Goal: Information Seeking & Learning: Learn about a topic

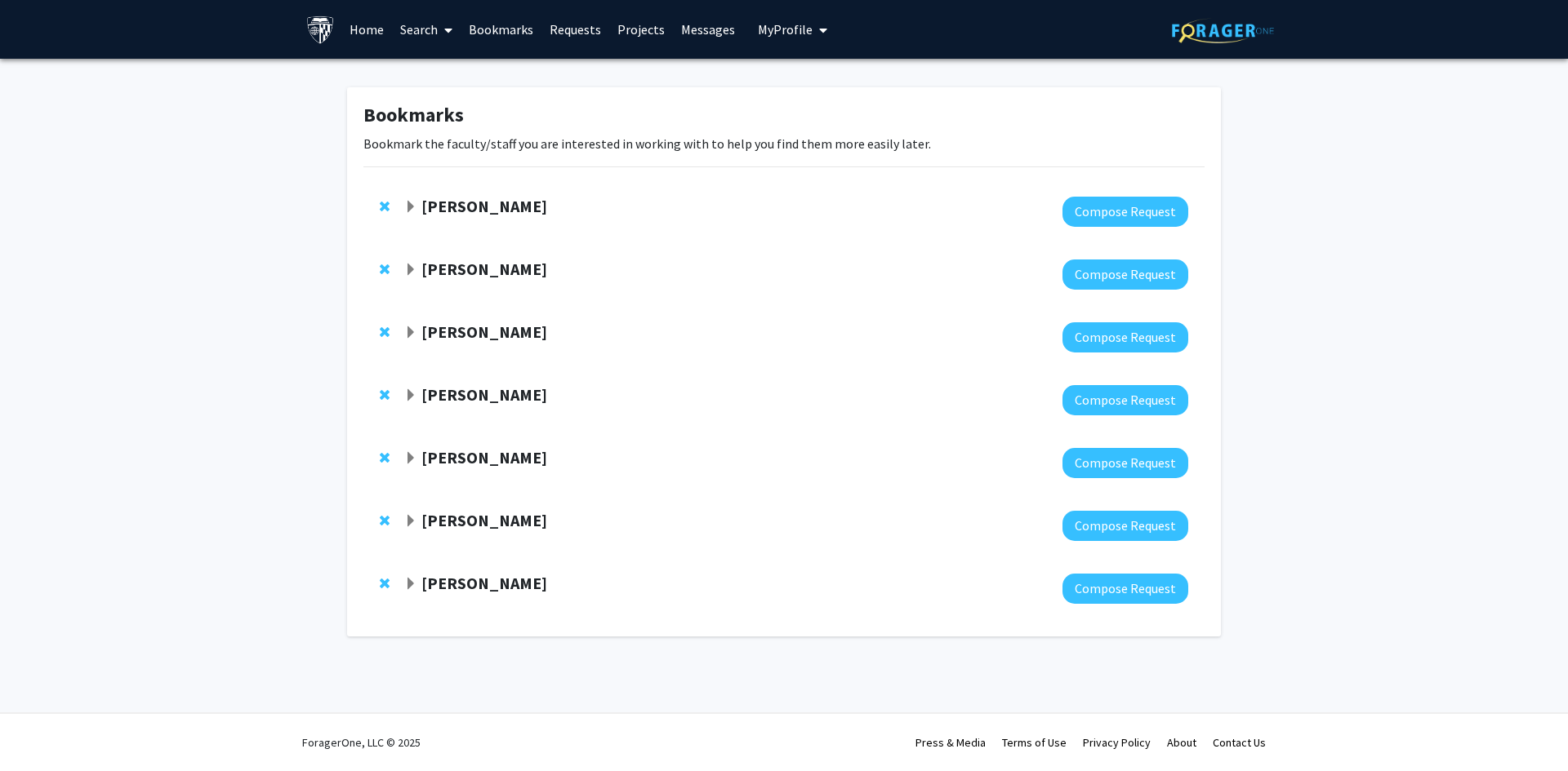
click at [420, 203] on div "[PERSON_NAME]" at bounding box center [580, 207] width 353 height 20
click at [519, 26] on link "Bookmarks" at bounding box center [501, 29] width 80 height 57
click at [359, 29] on link "Home" at bounding box center [366, 29] width 50 height 57
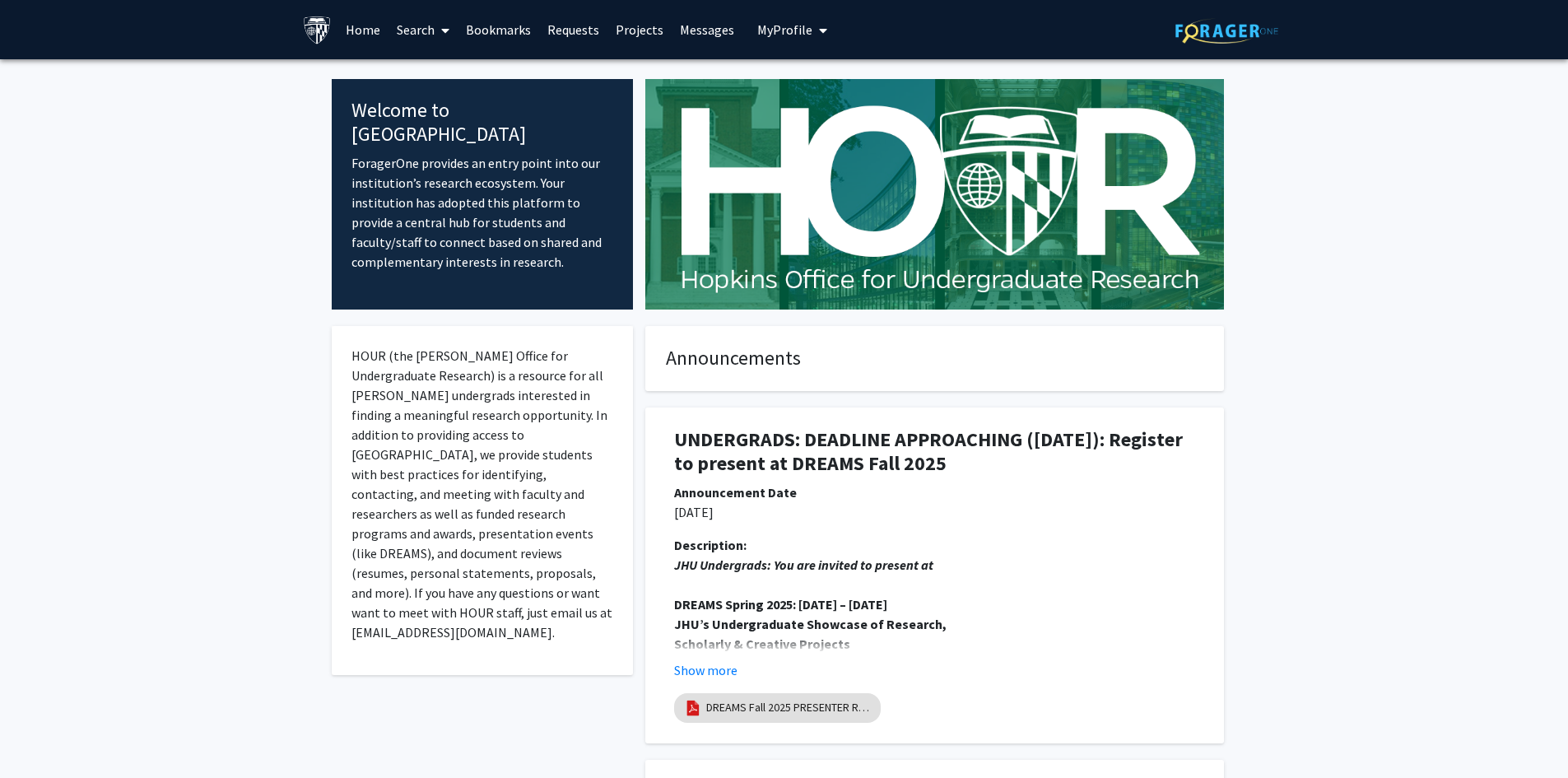
click at [434, 25] on link "Search" at bounding box center [423, 30] width 69 height 58
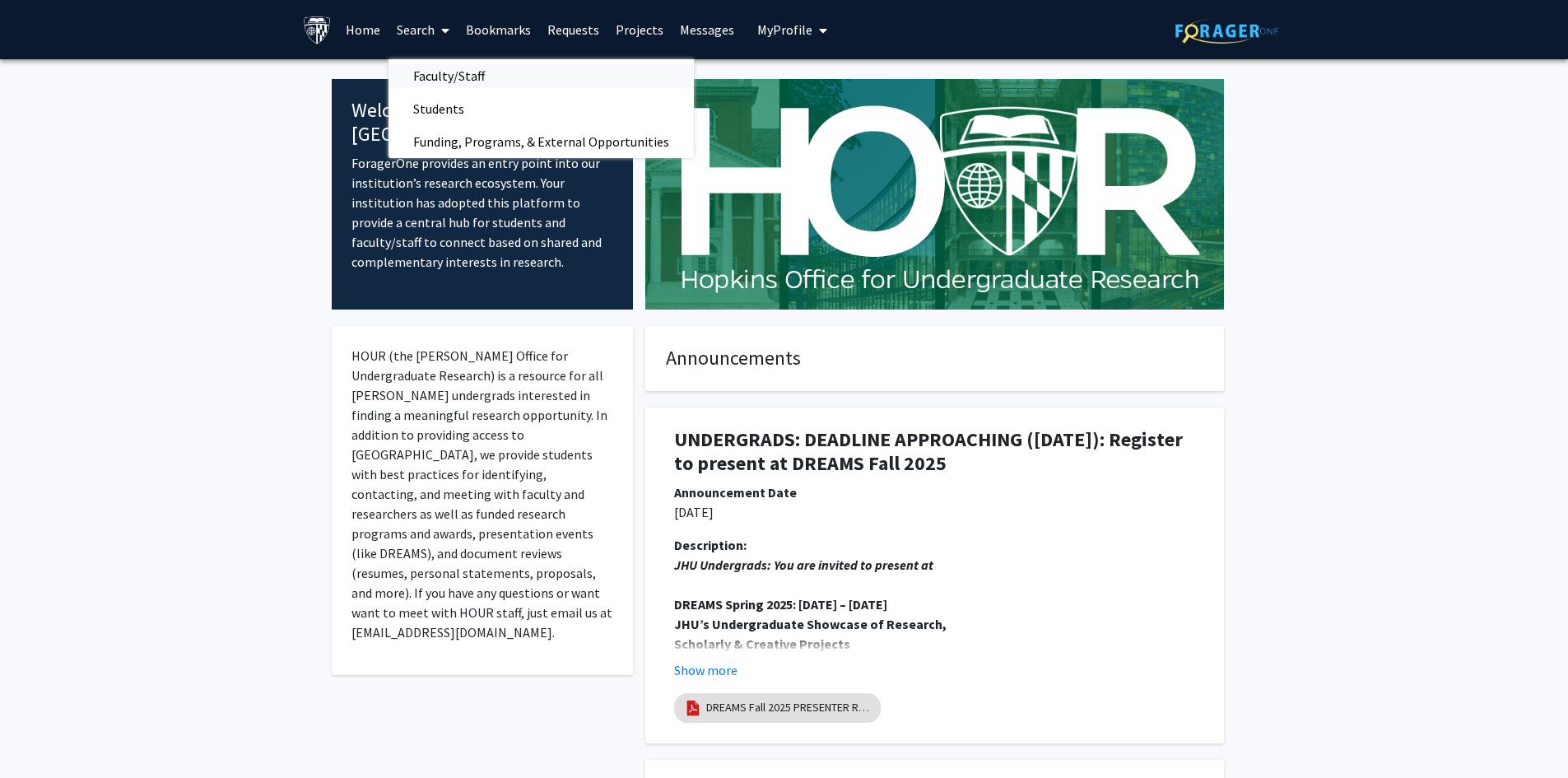
click at [436, 72] on span "Faculty/Staff" at bounding box center [449, 75] width 121 height 33
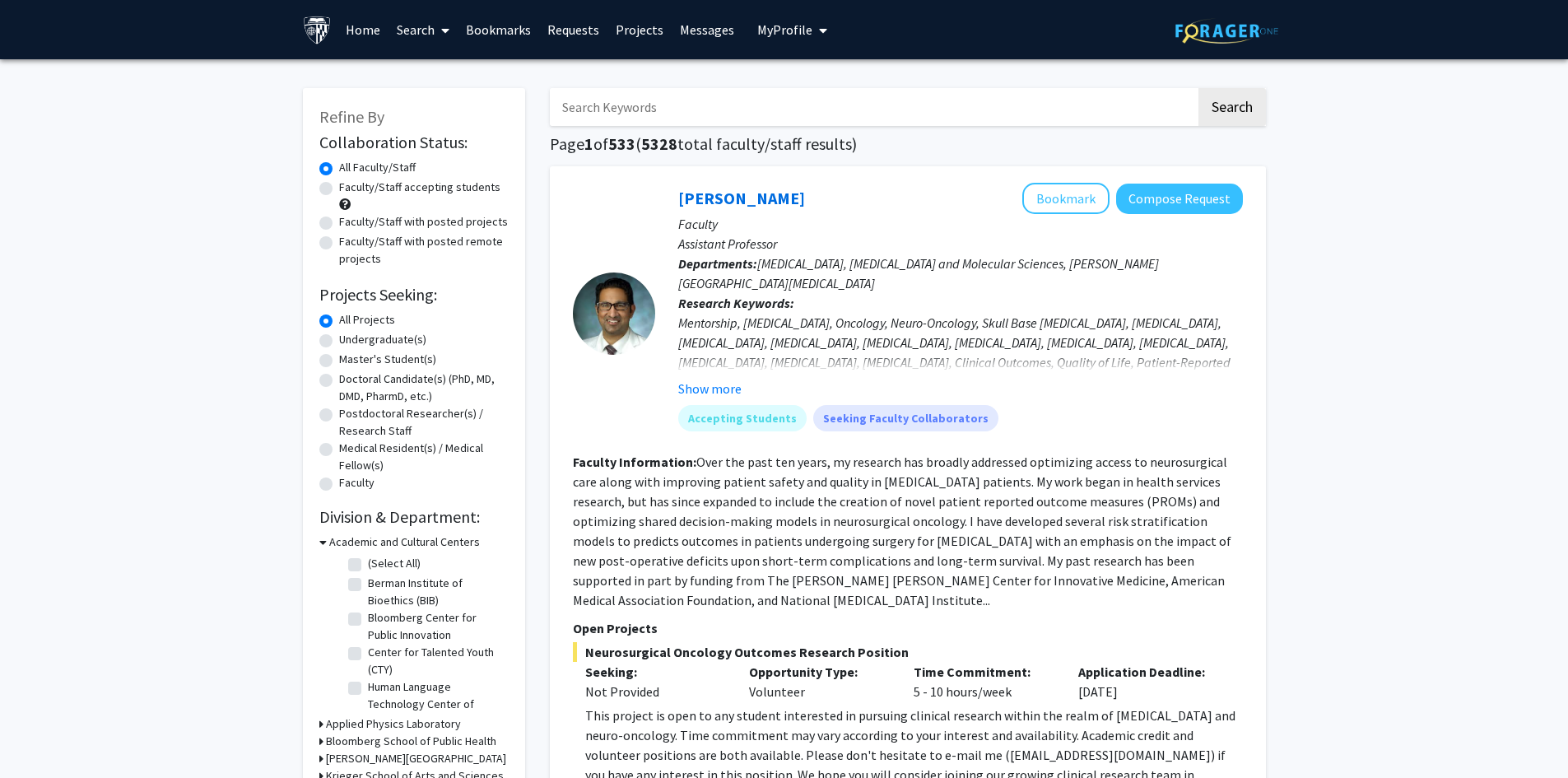
click at [339, 191] on label "Faculty/Staff accepting students" at bounding box center [419, 187] width 161 height 17
click at [339, 189] on input "Faculty/Staff accepting students" at bounding box center [344, 184] width 11 height 11
radio input "true"
click at [339, 361] on label "Master's Student(s)" at bounding box center [387, 359] width 97 height 17
click at [339, 361] on input "Master's Student(s)" at bounding box center [344, 356] width 11 height 11
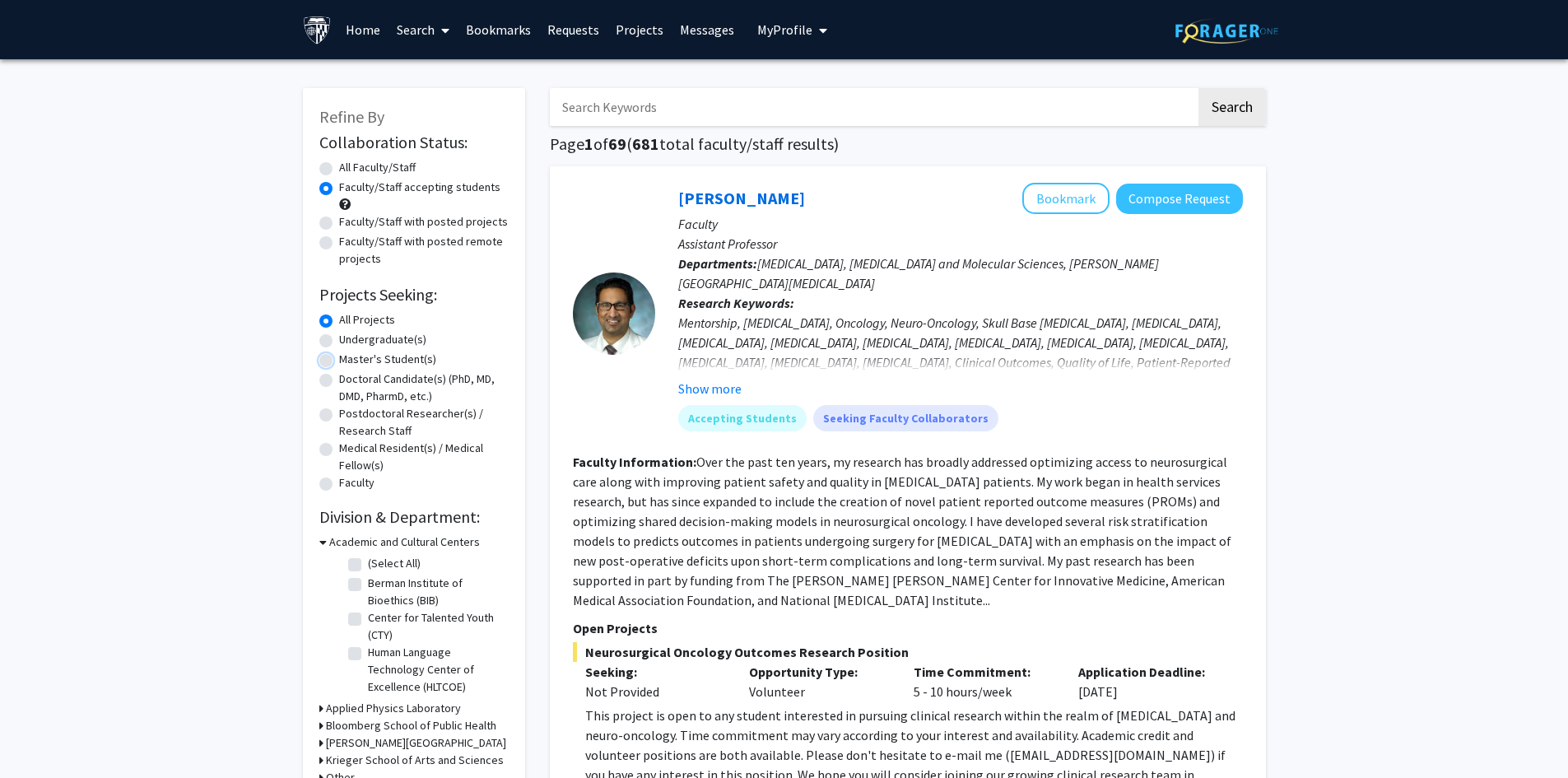
radio input "true"
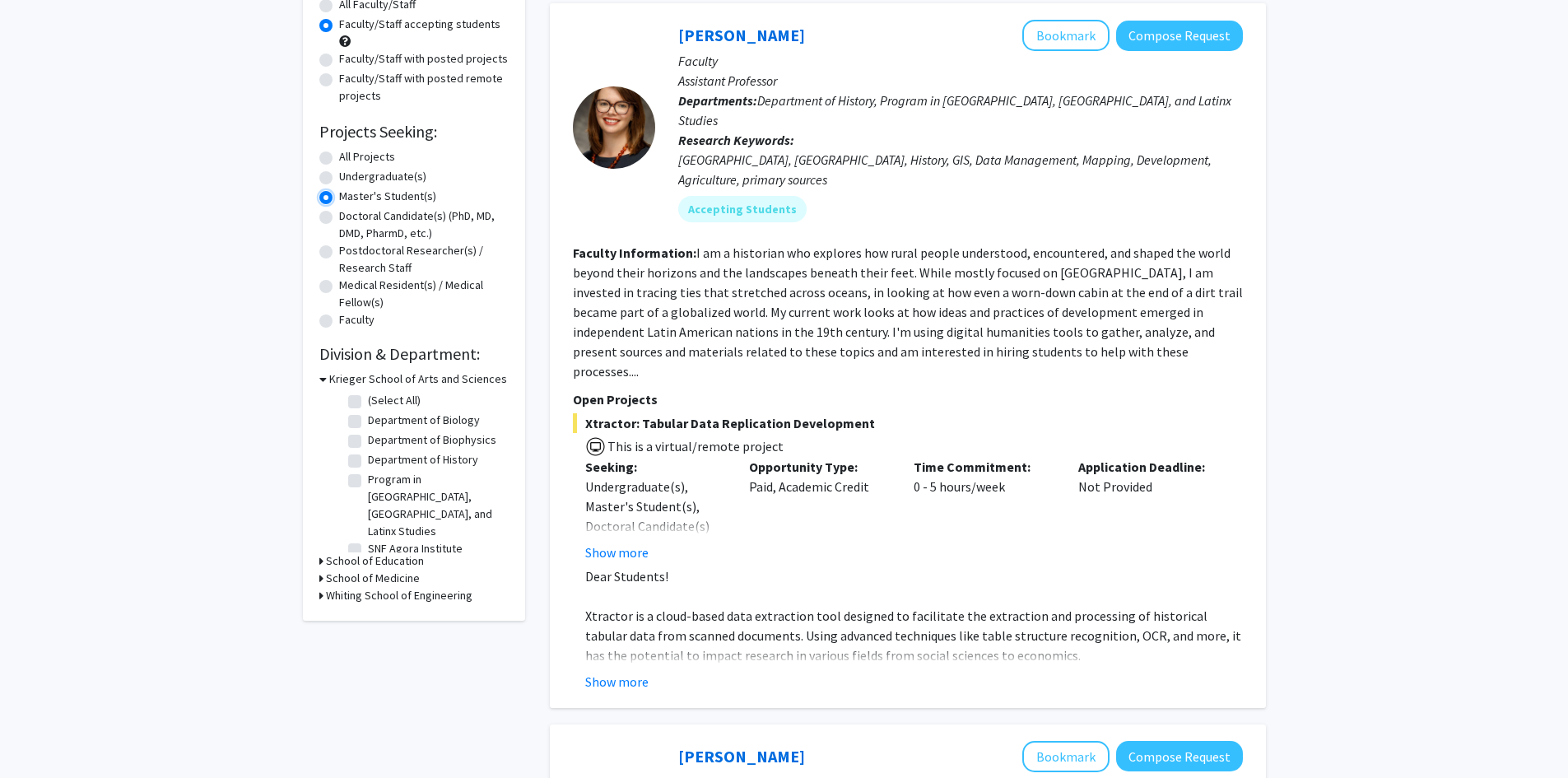
scroll to position [165, 0]
click at [320, 590] on icon at bounding box center [321, 594] width 4 height 17
click at [322, 573] on icon at bounding box center [321, 577] width 4 height 17
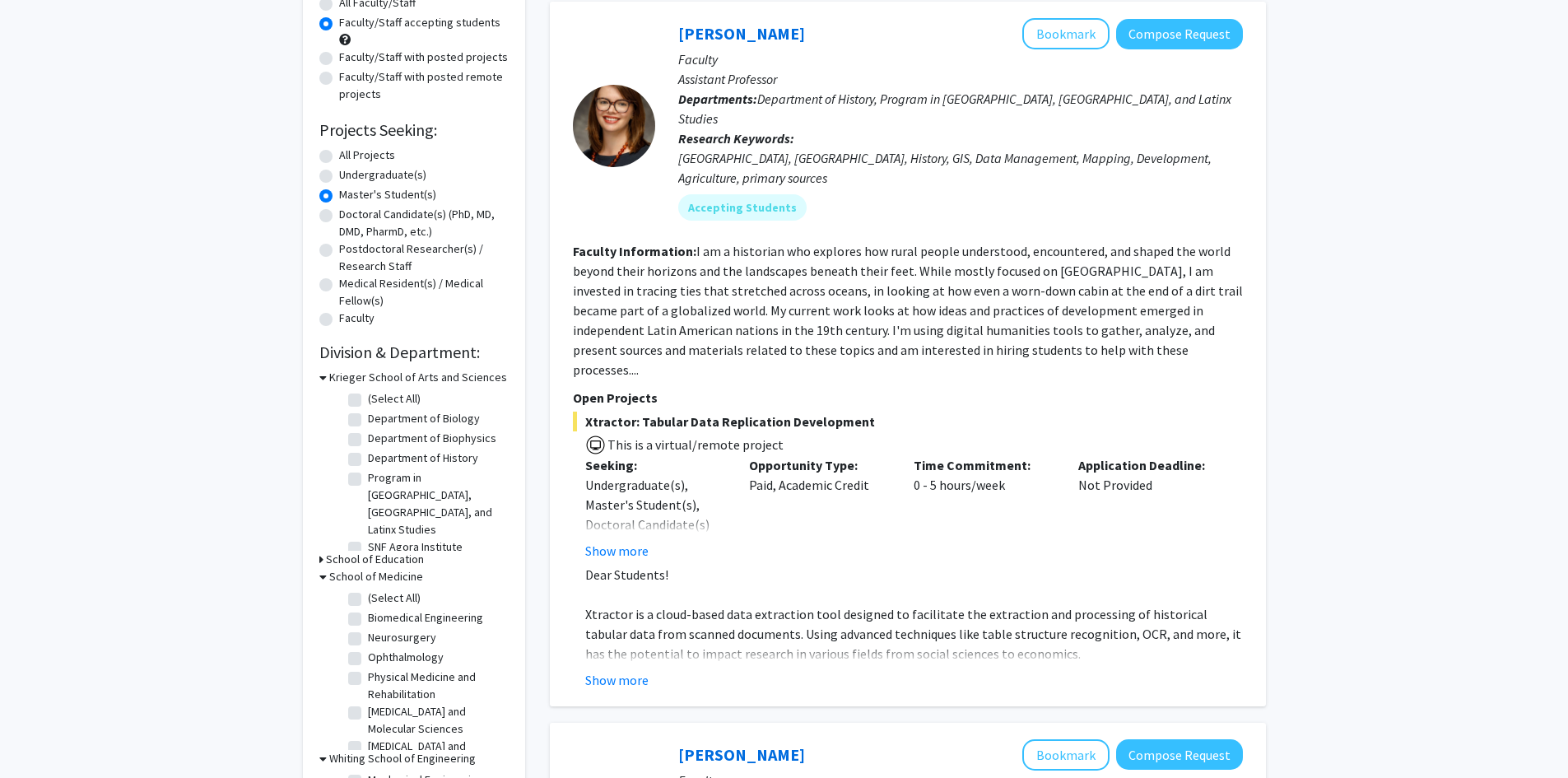
click at [322, 551] on icon at bounding box center [321, 559] width 4 height 17
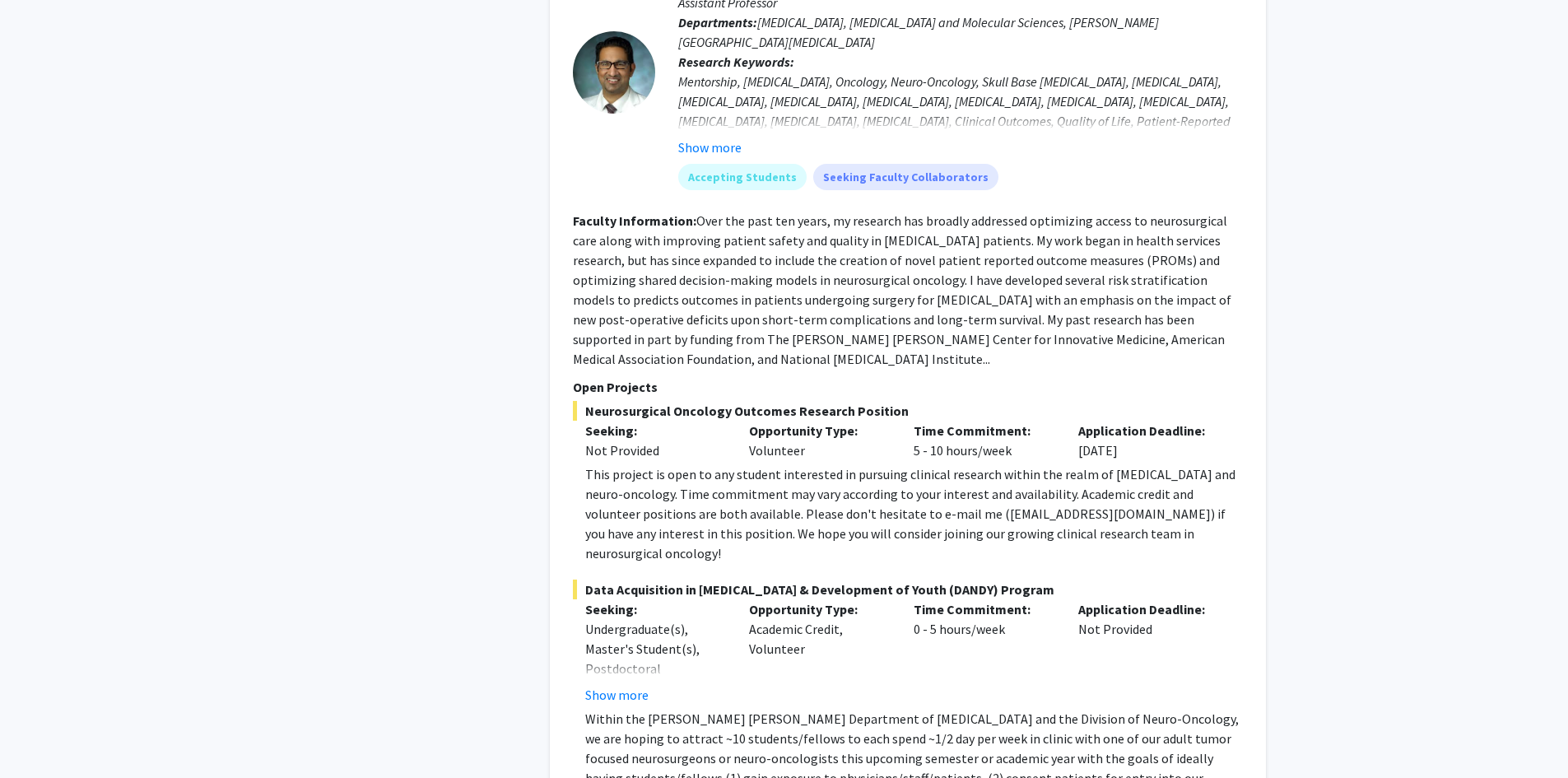
scroll to position [7635, 0]
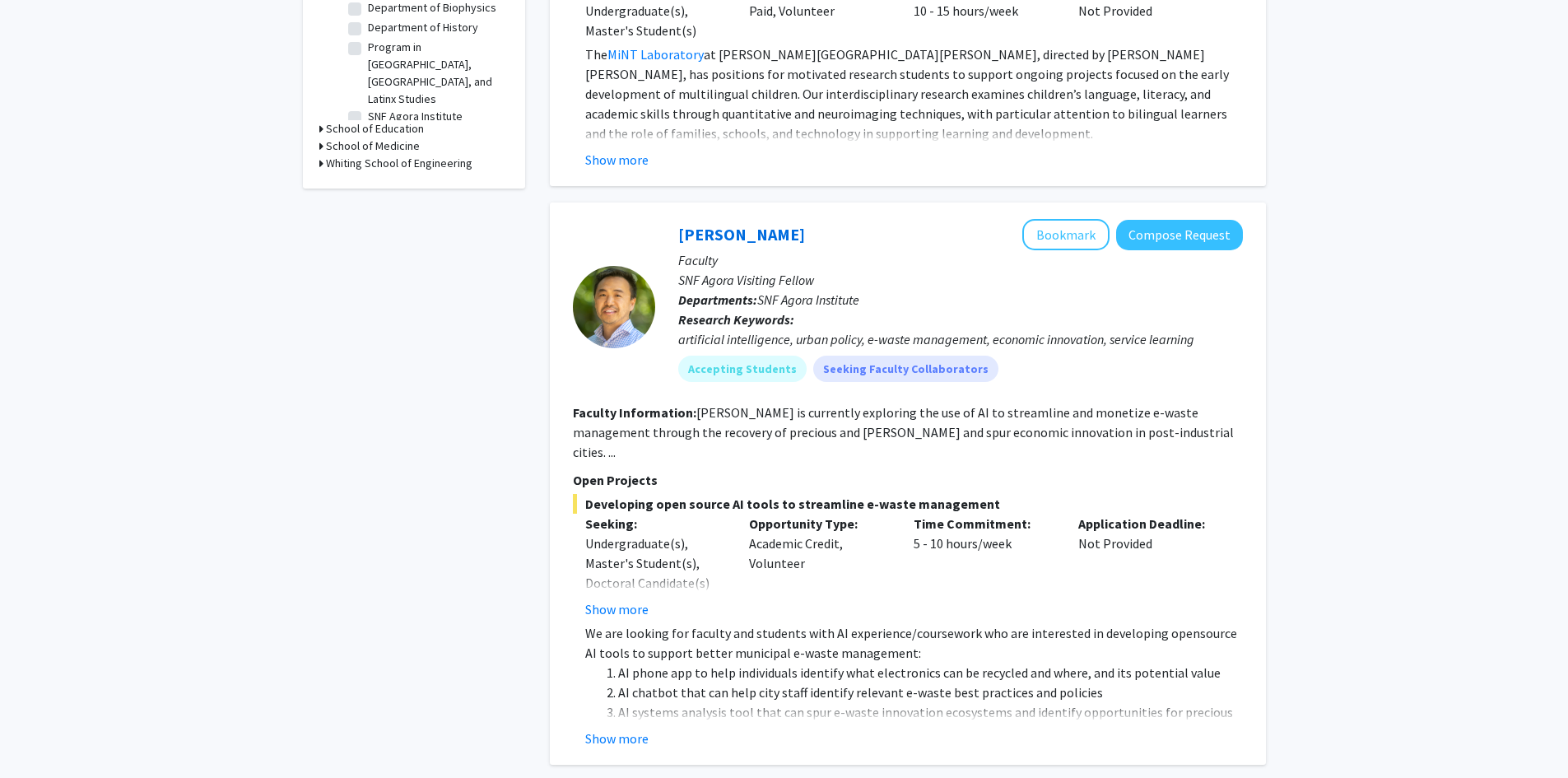
scroll to position [659, 0]
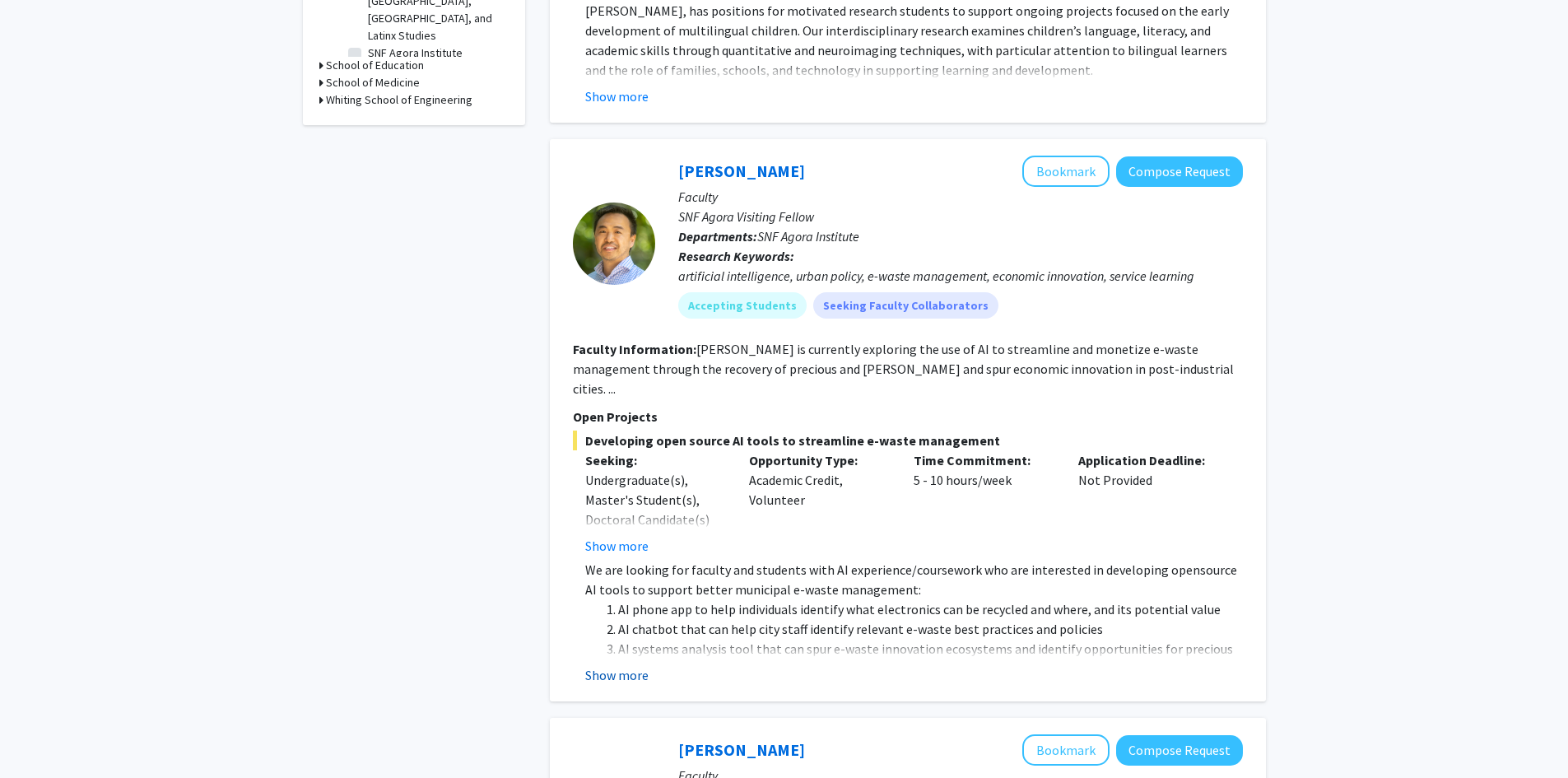
click at [626, 666] on button "Show more" at bounding box center [616, 675] width 63 height 19
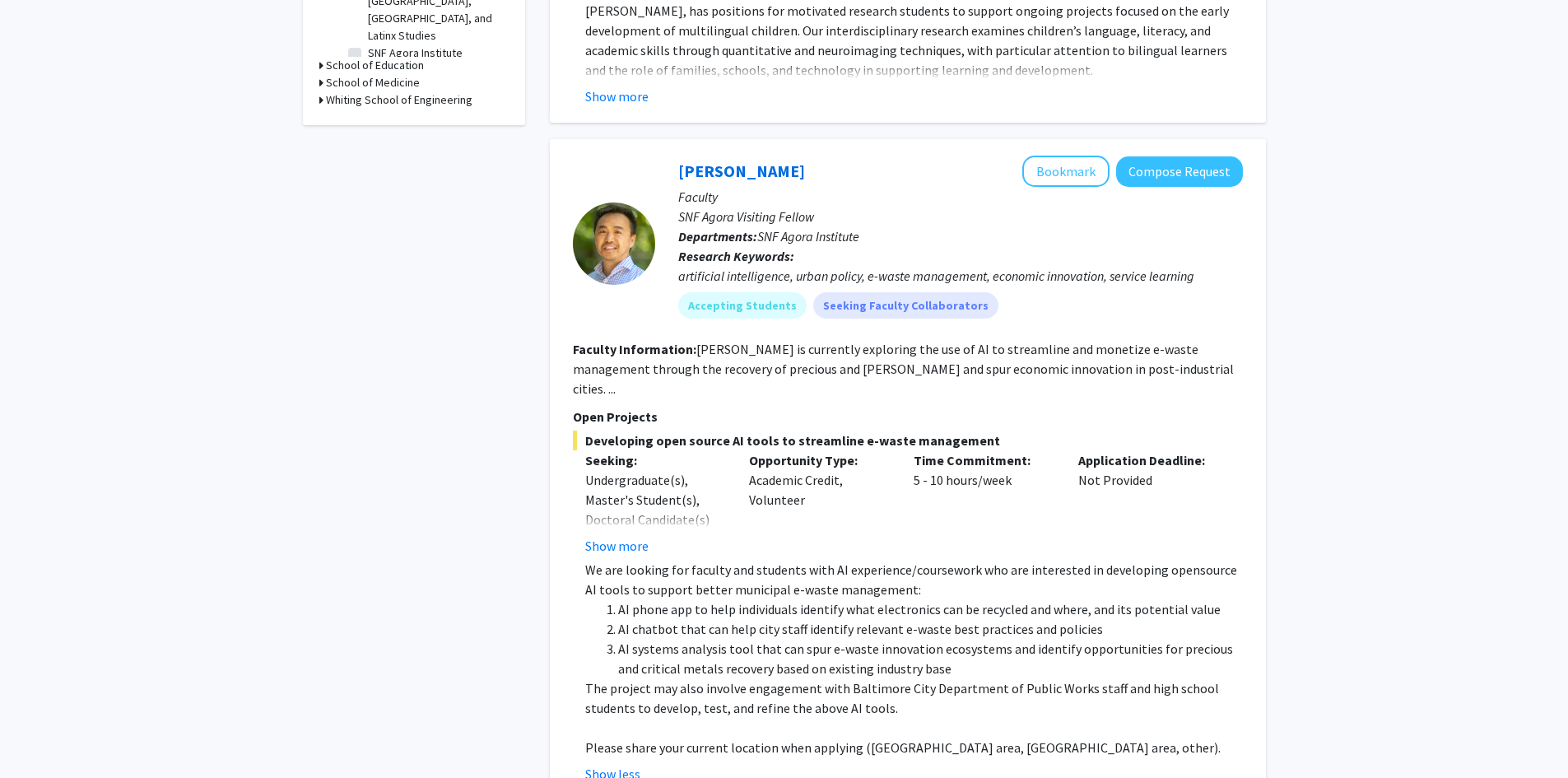
scroll to position [741, 0]
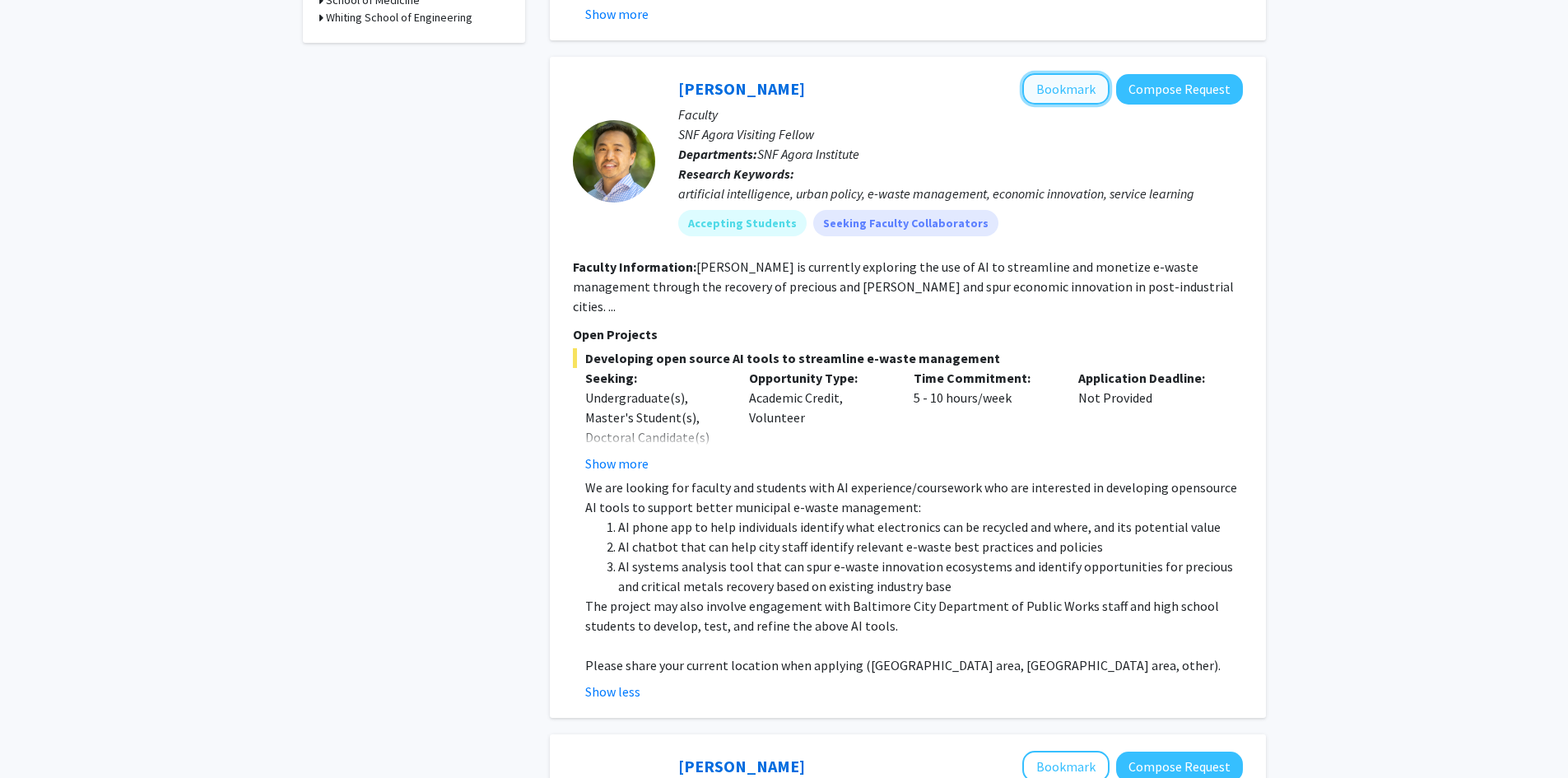
click at [1081, 94] on button "Bookmark" at bounding box center [1065, 89] width 87 height 31
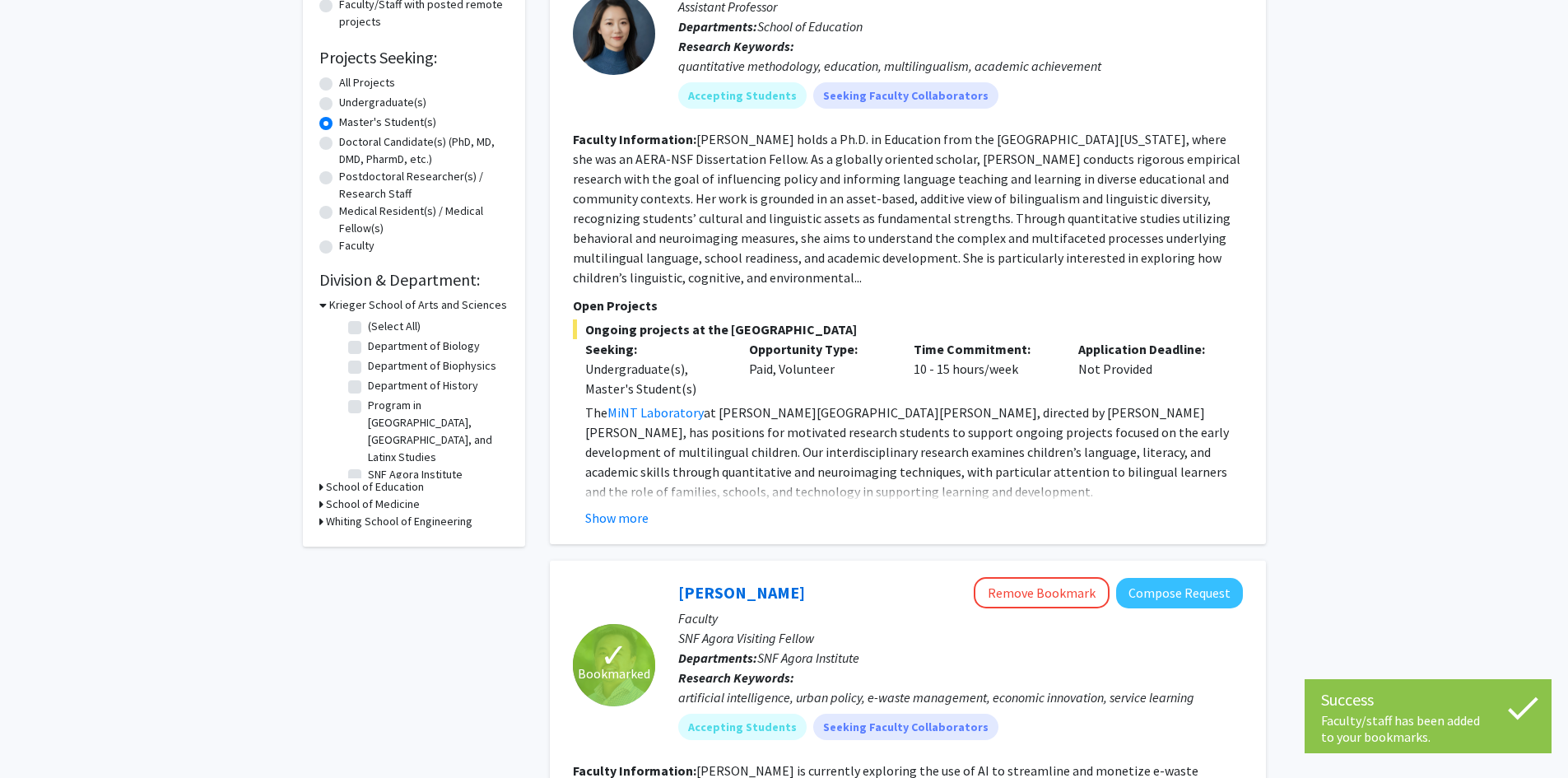
scroll to position [0, 0]
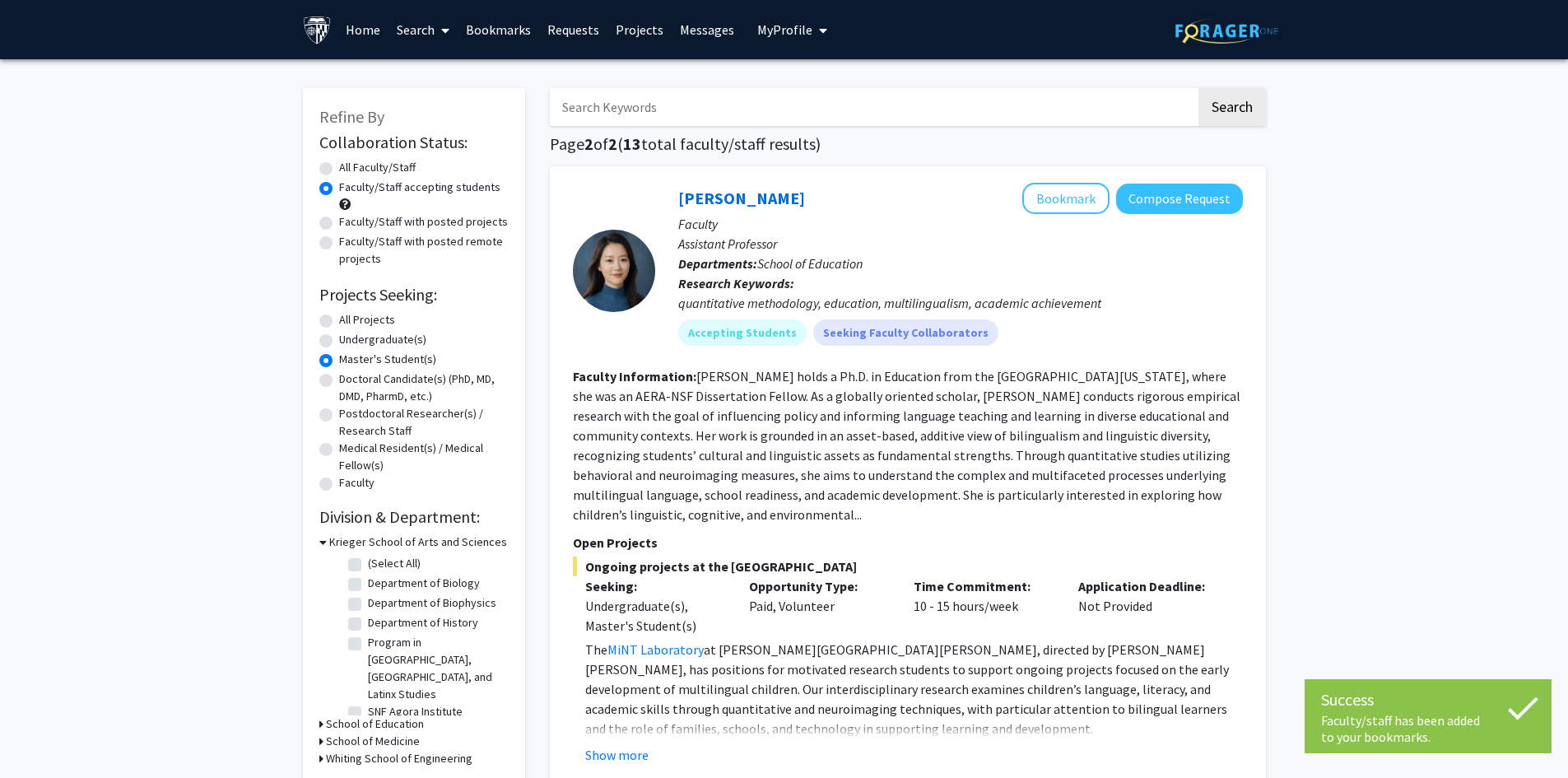
click at [516, 32] on link "Bookmarks" at bounding box center [498, 30] width 81 height 58
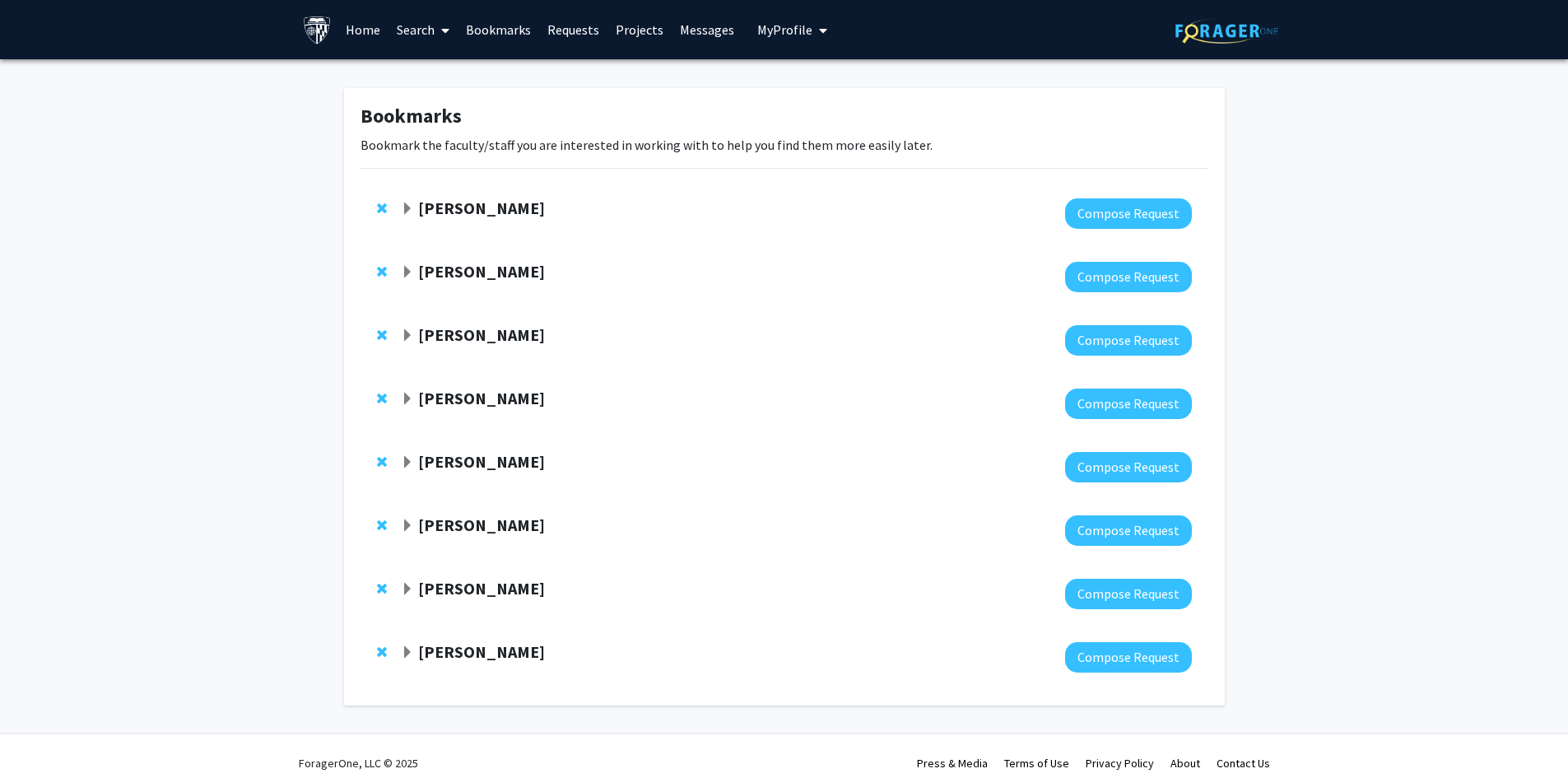
click at [415, 589] on div "[PERSON_NAME]" at bounding box center [578, 589] width 356 height 20
click at [412, 584] on span "Expand Kenton Murray Bookmark" at bounding box center [407, 589] width 14 height 14
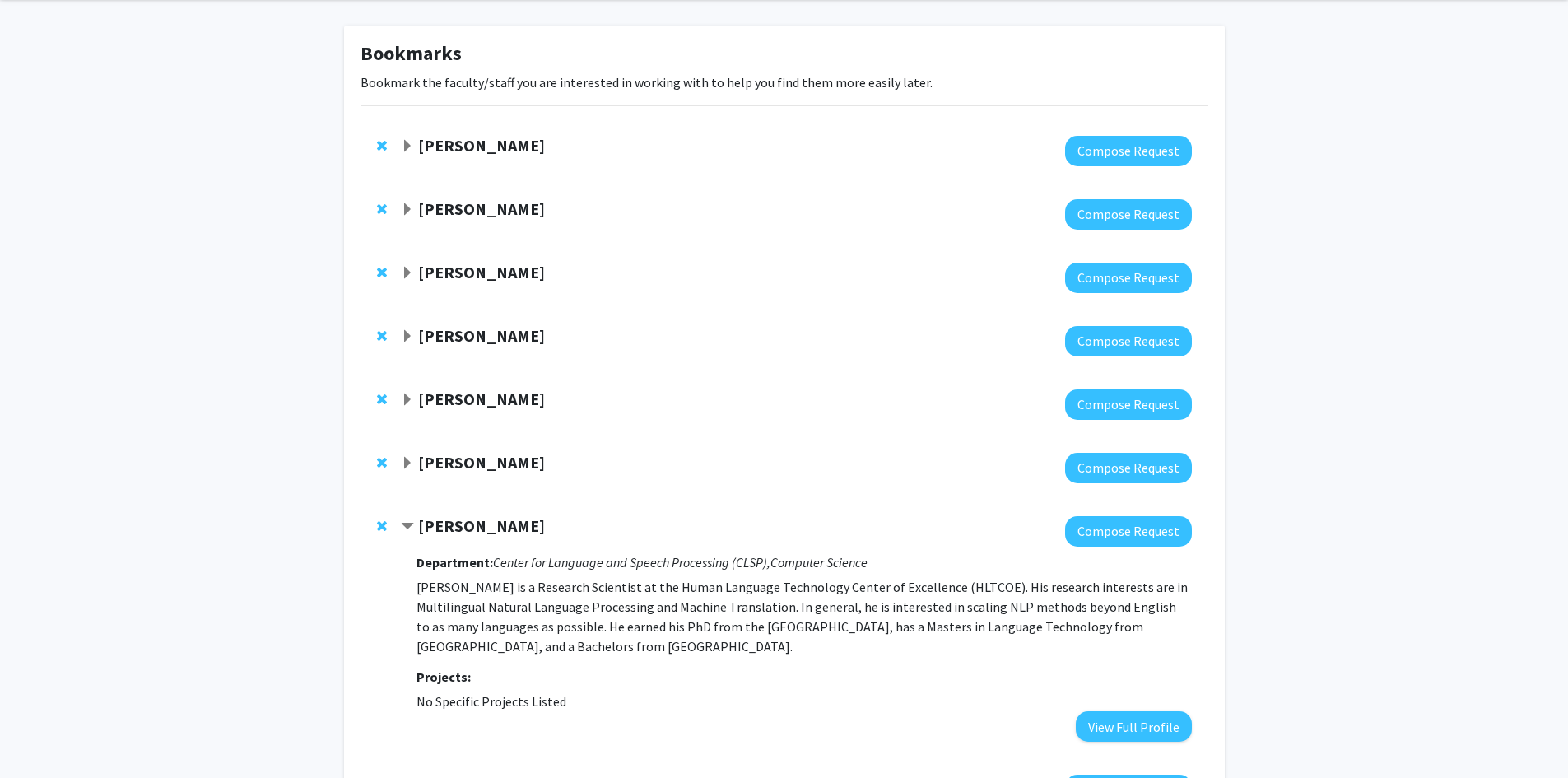
scroll to position [209, 0]
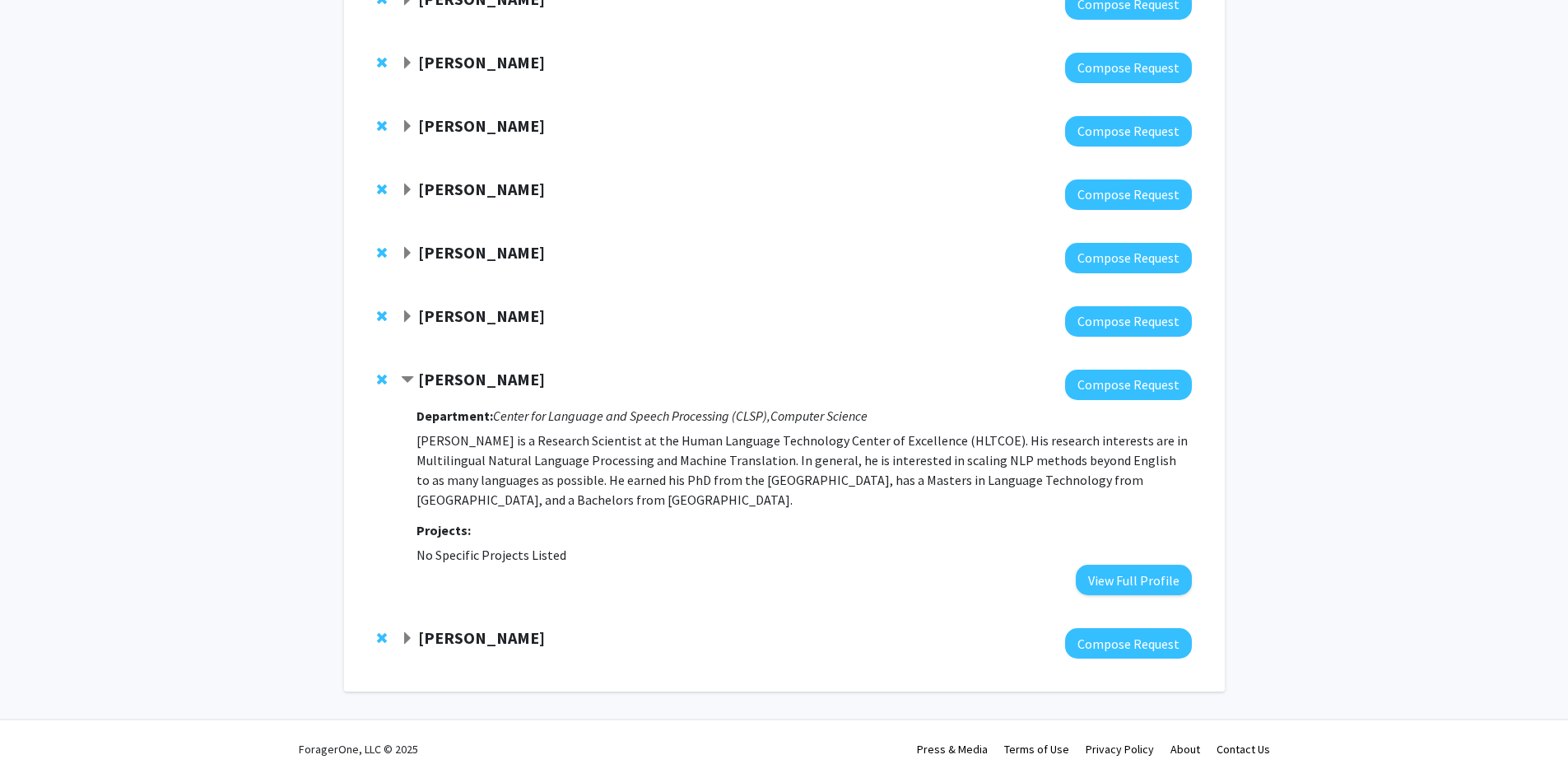
click at [380, 378] on span "Remove Kenton Murray from bookmarks" at bounding box center [382, 380] width 10 height 14
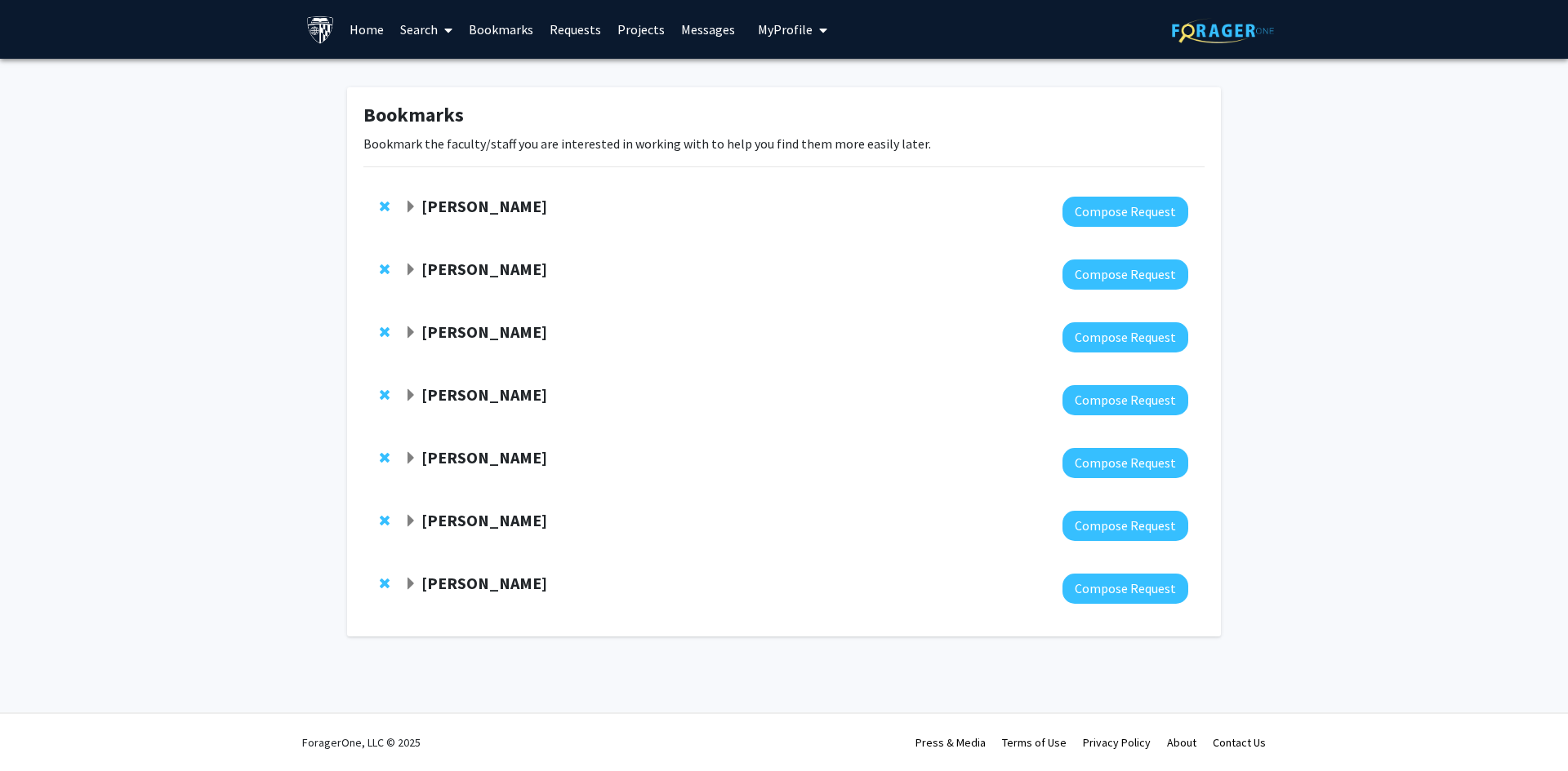
click at [410, 525] on span "Expand Ben Van Durme Bookmark" at bounding box center [411, 521] width 13 height 13
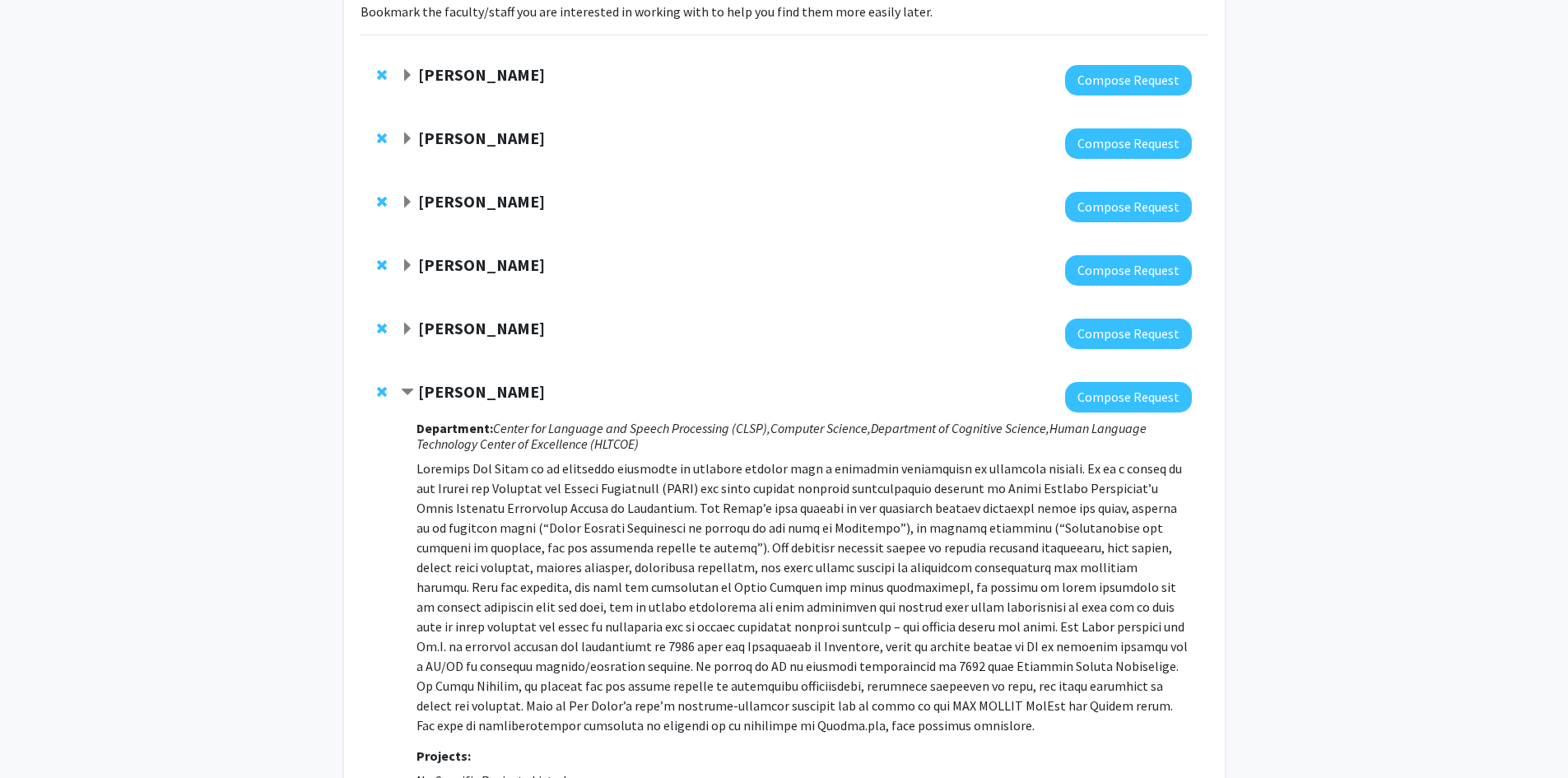
scroll to position [330, 0]
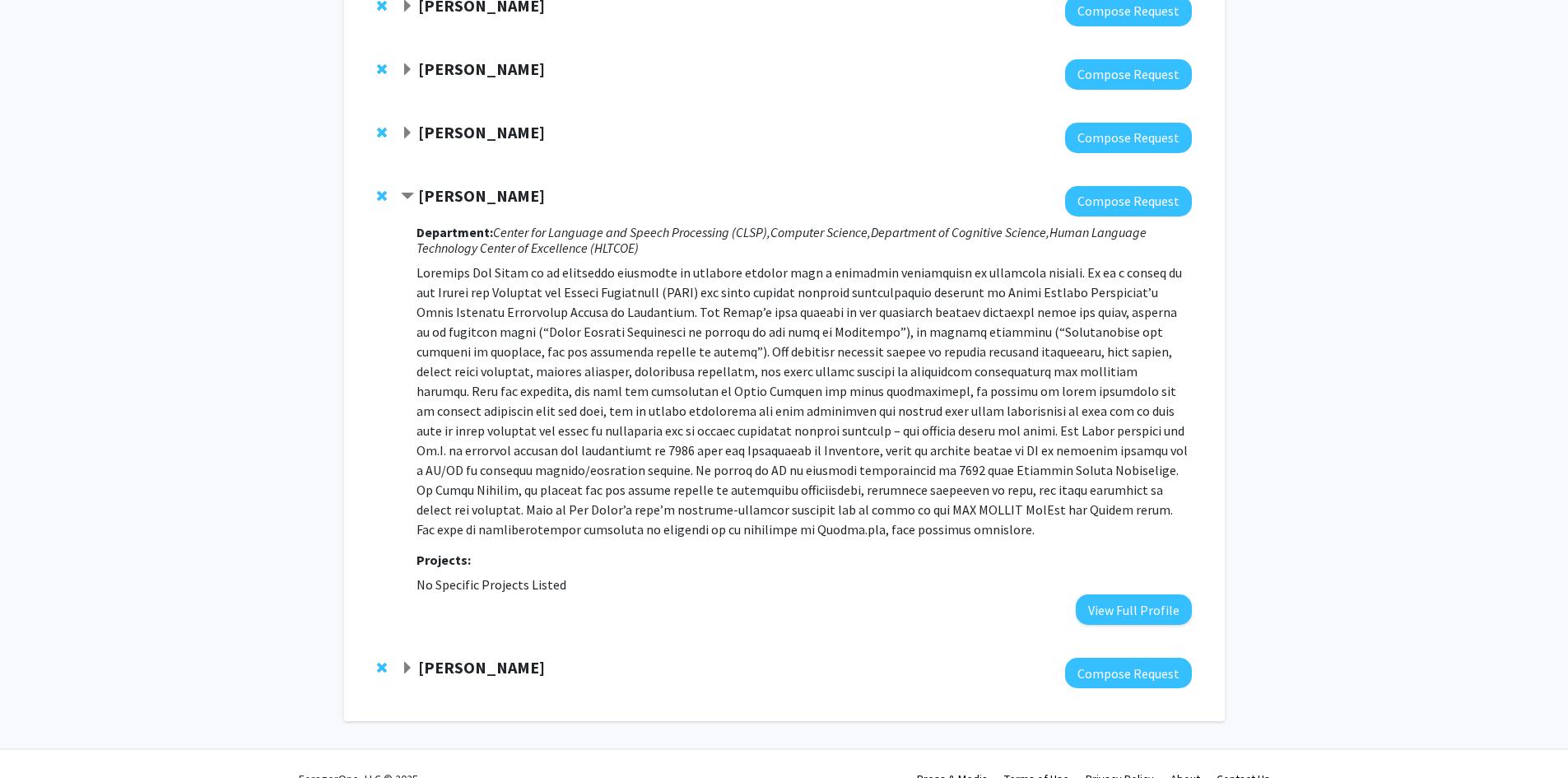
click at [381, 197] on span "Remove Ben Van Durme from bookmarks" at bounding box center [382, 196] width 10 height 14
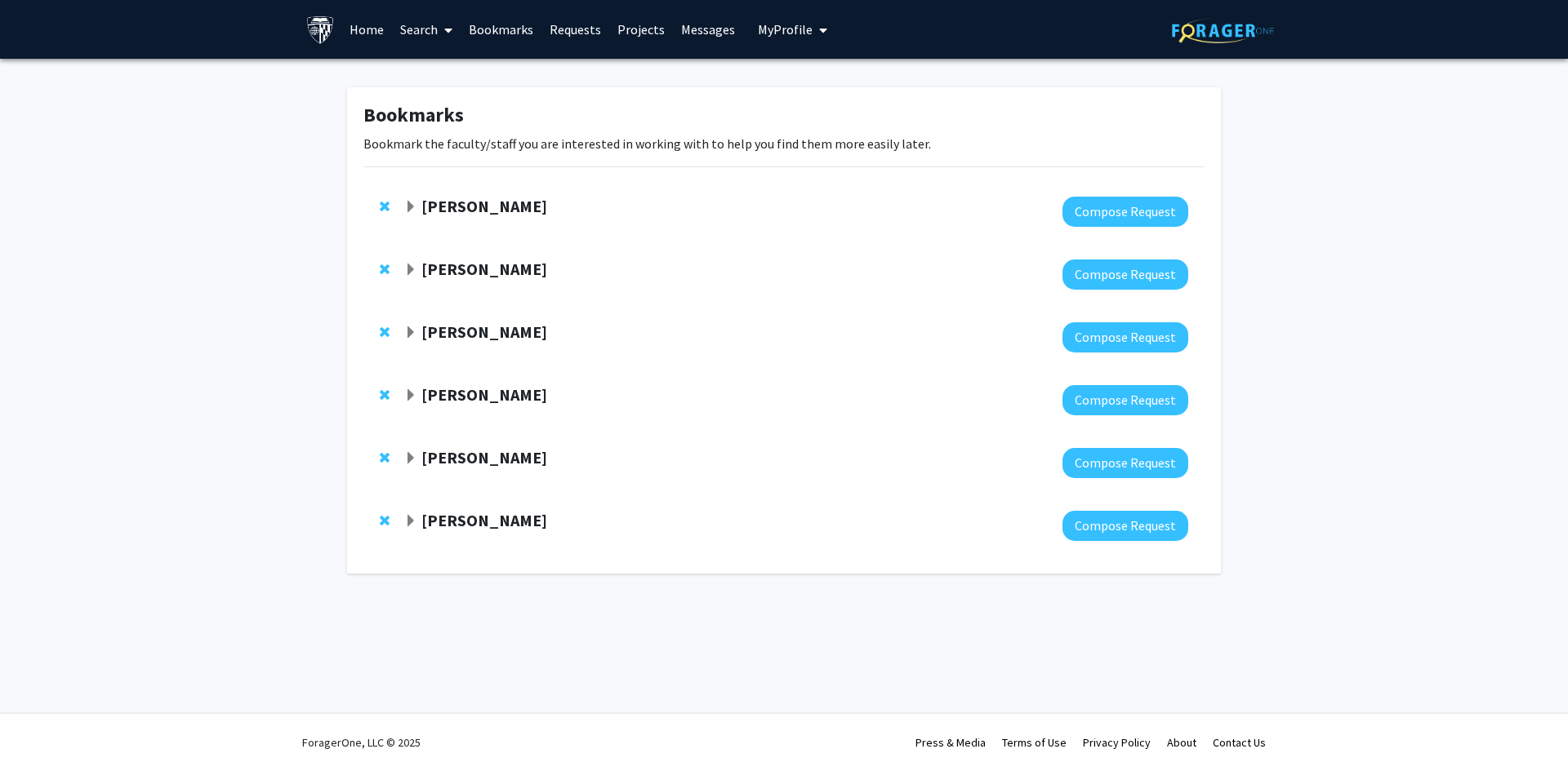
click at [408, 463] on span "Expand Mark Dredze Bookmark" at bounding box center [411, 458] width 13 height 13
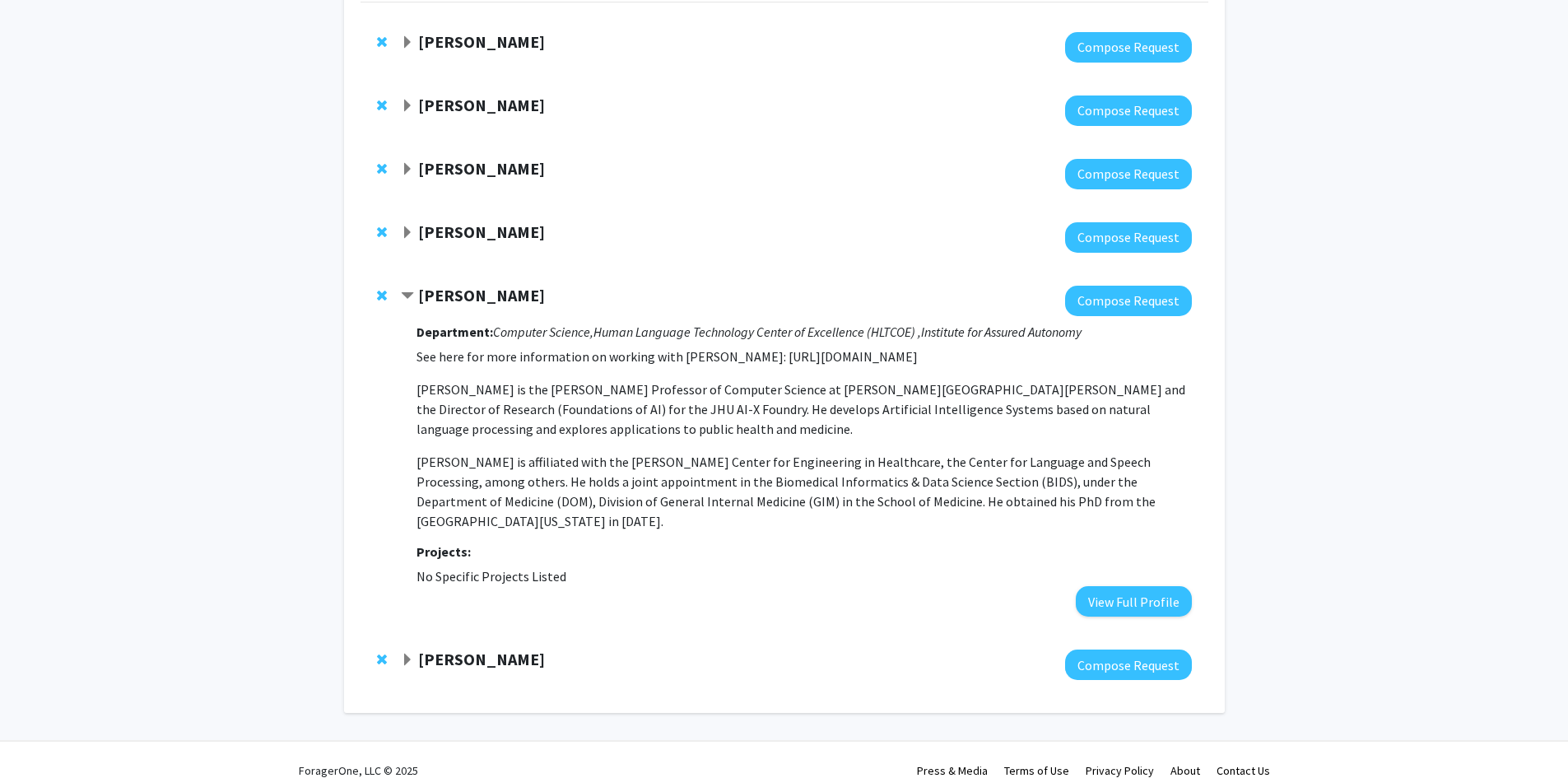
scroll to position [168, 0]
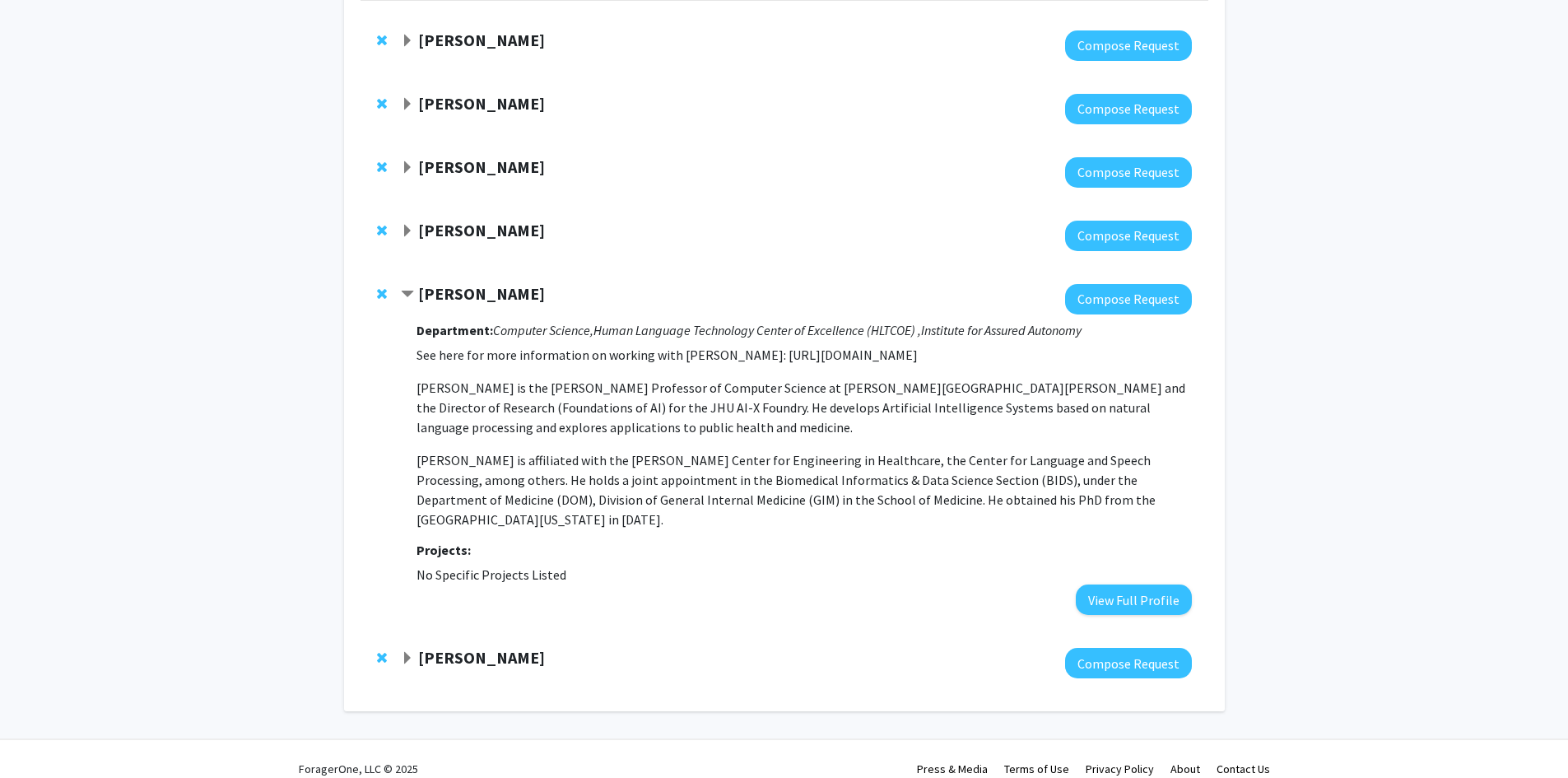
click at [387, 298] on div at bounding box center [385, 293] width 16 height 19
click at [384, 298] on span "Remove Mark Dredze from bookmarks" at bounding box center [382, 294] width 10 height 14
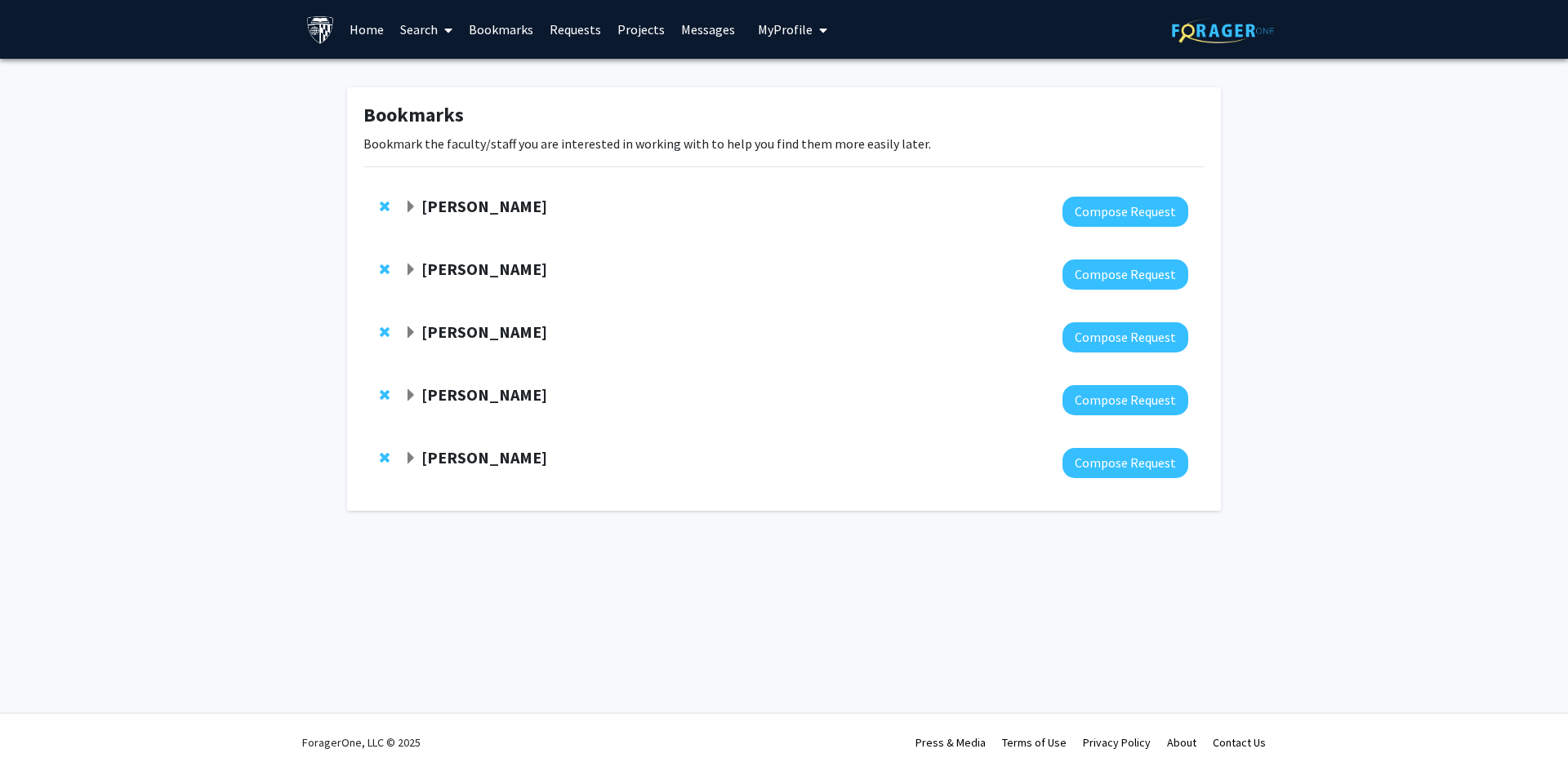
click at [413, 397] on span "Expand Manuel Hermosilla Bookmark" at bounding box center [411, 396] width 13 height 13
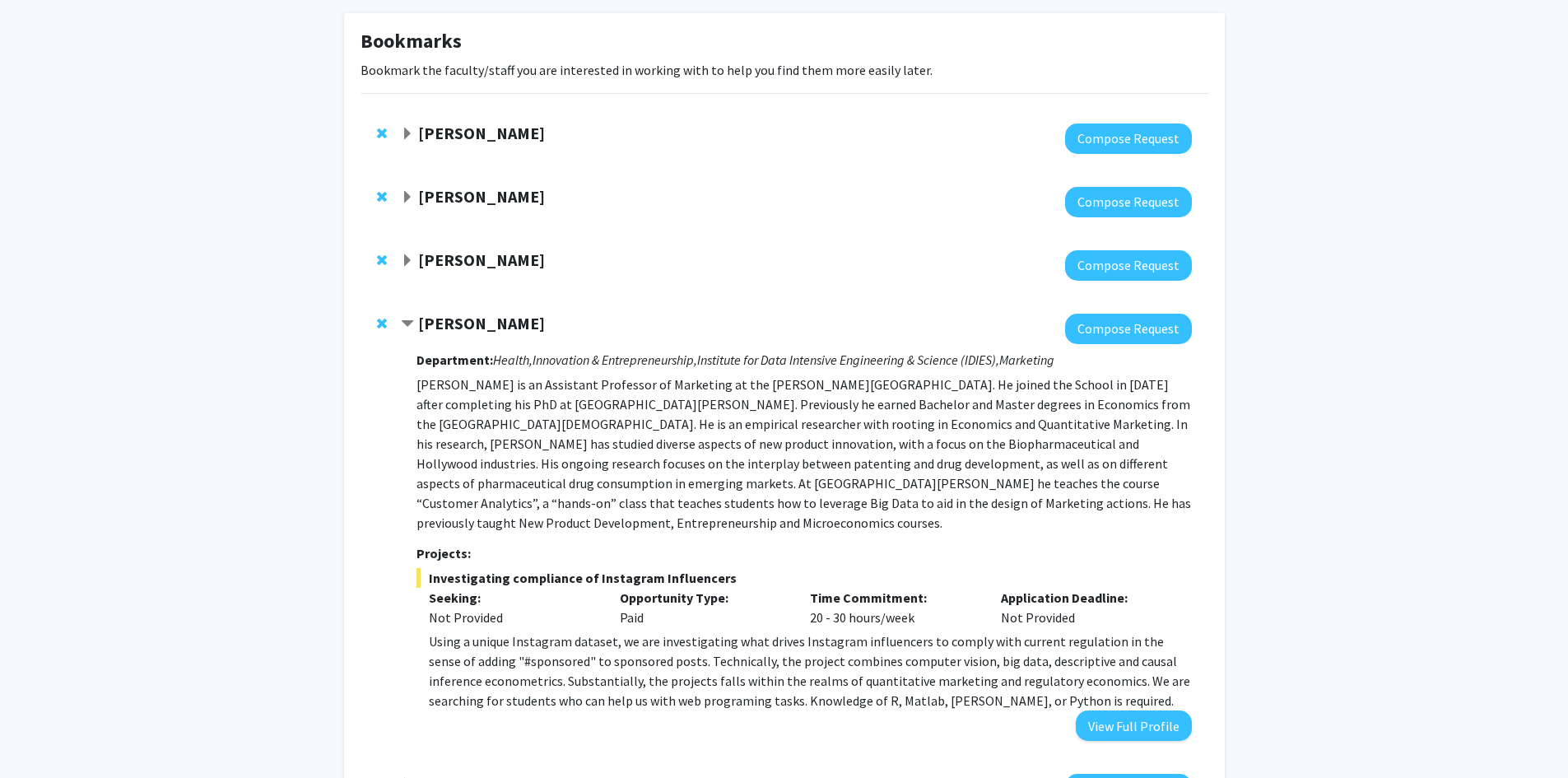
scroll to position [221, 0]
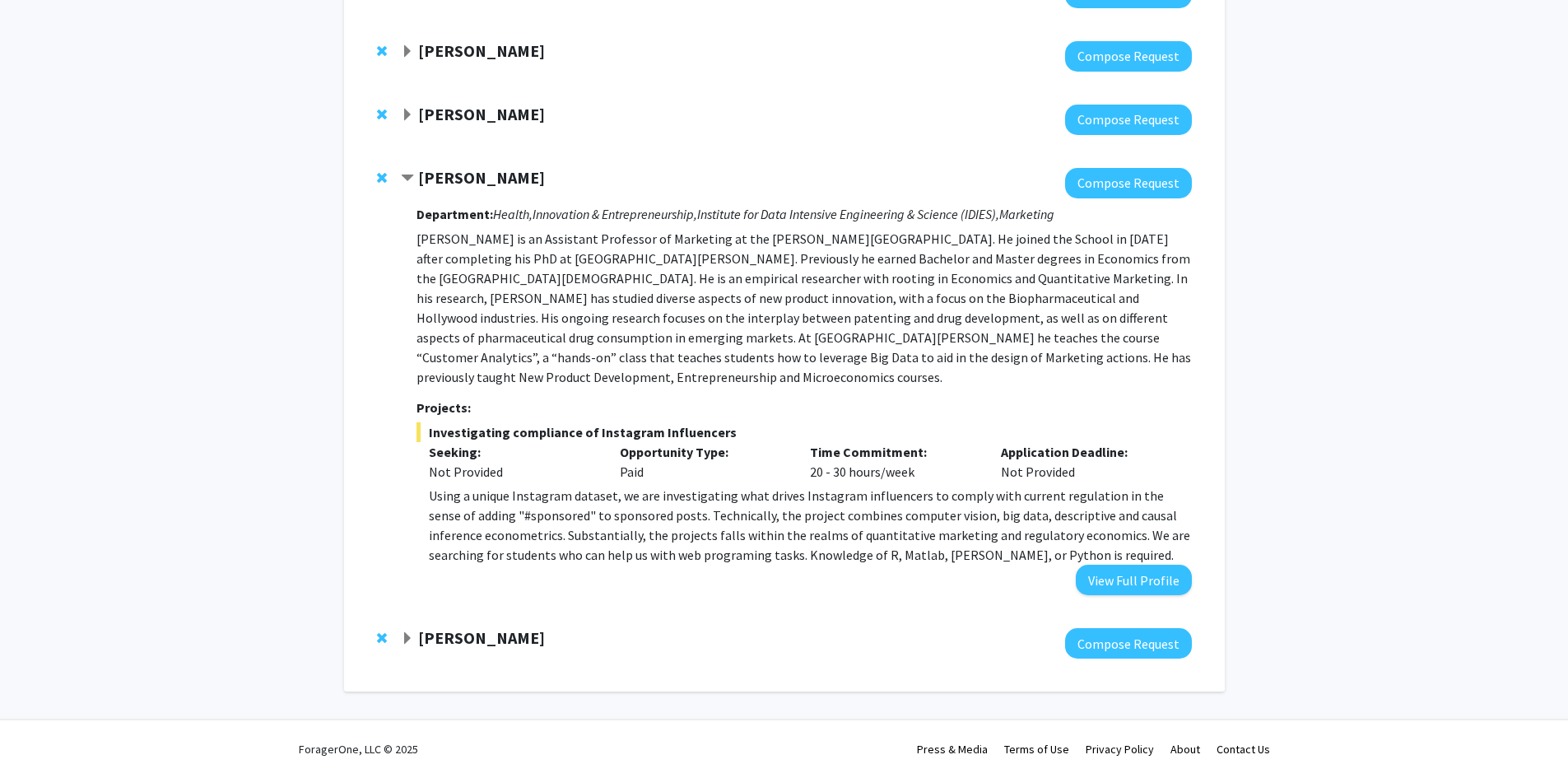
click at [380, 178] on span "Remove Manuel Hermosilla from bookmarks" at bounding box center [382, 178] width 10 height 14
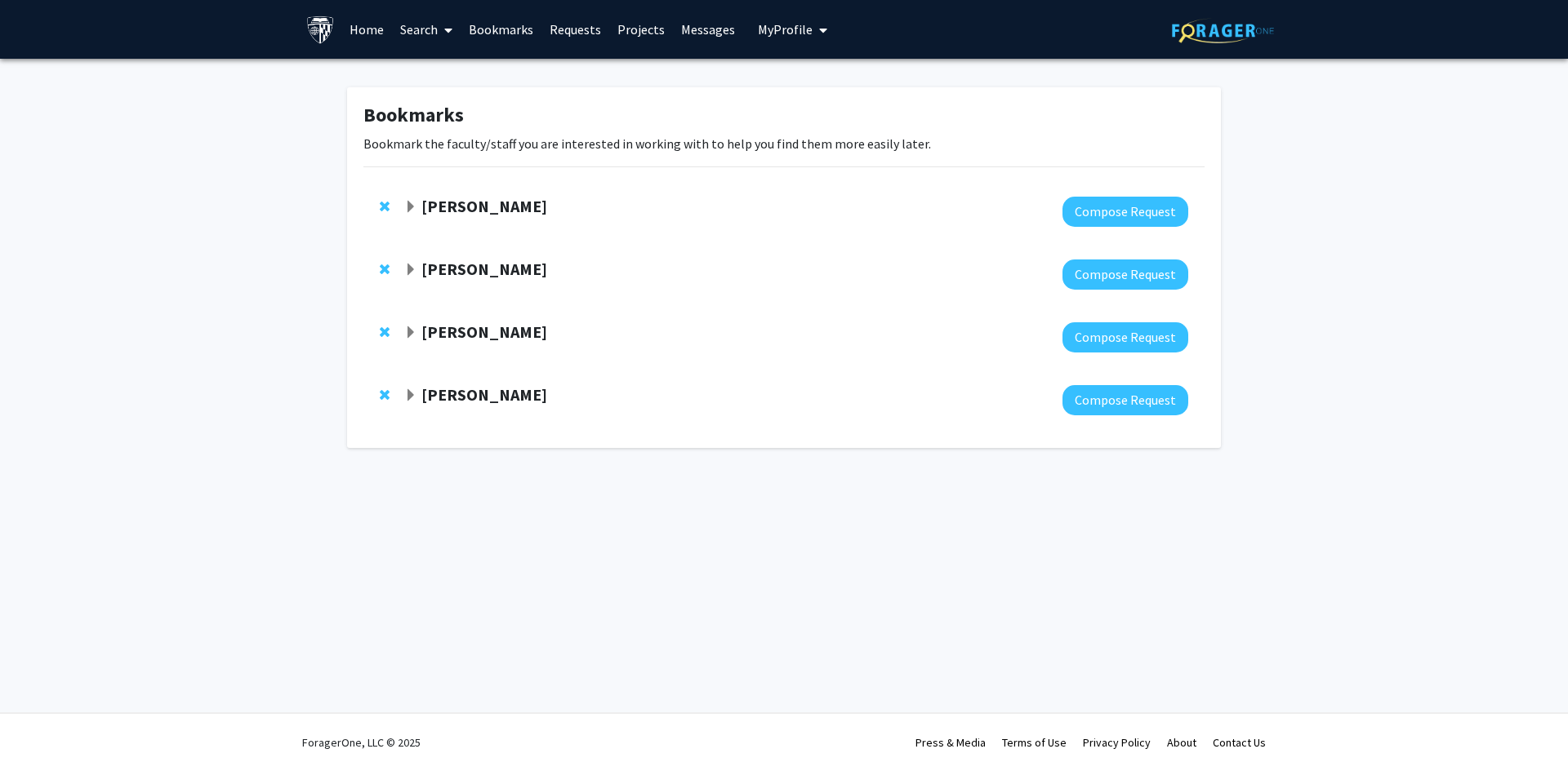
click at [410, 327] on span "Expand John Edison Bookmark" at bounding box center [411, 334] width 13 height 13
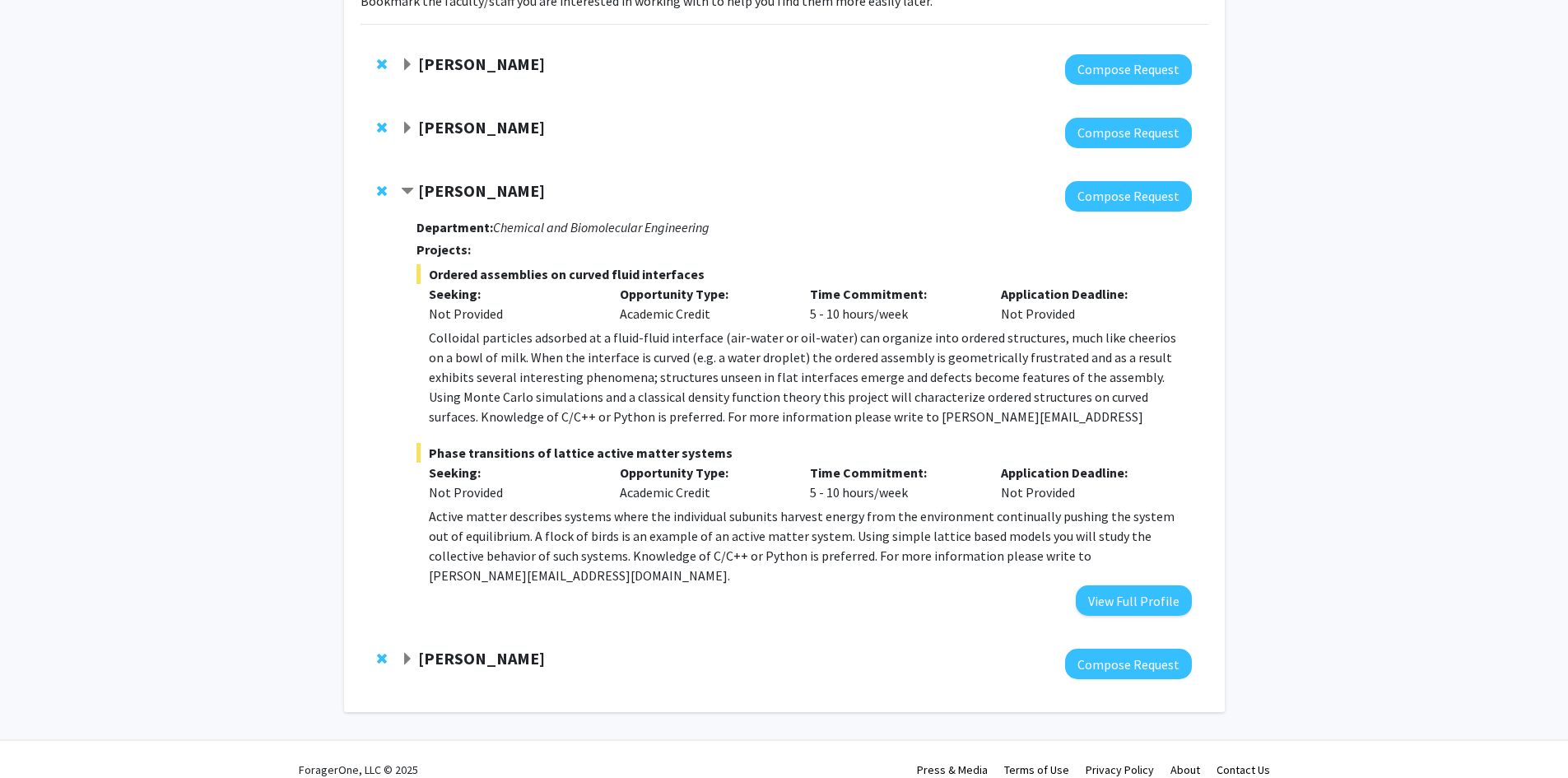
scroll to position [145, 0]
click at [386, 189] on span "Remove John Edison from bookmarks" at bounding box center [382, 190] width 10 height 14
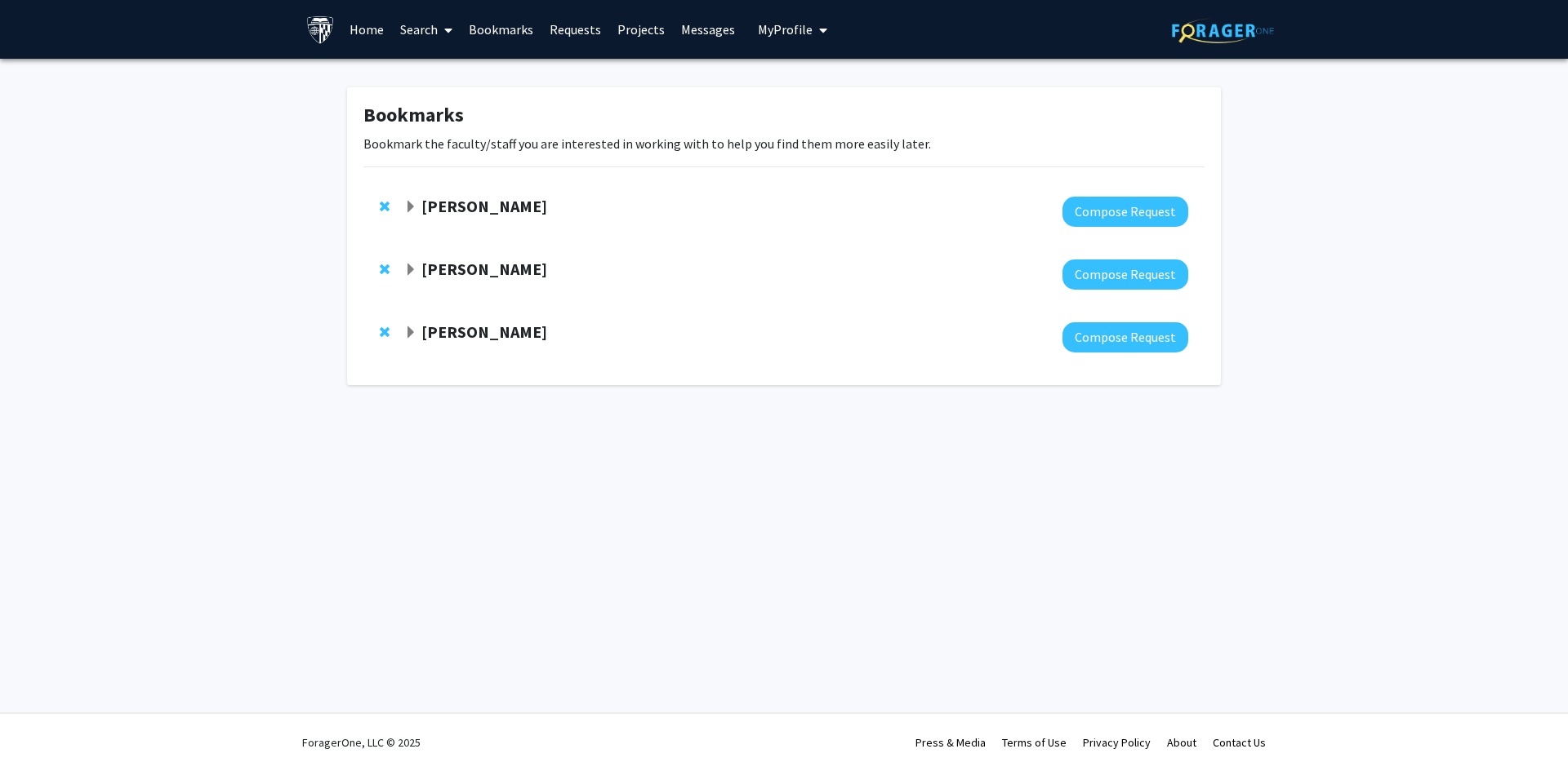
click at [413, 277] on span "Expand David Elbert Bookmark" at bounding box center [411, 271] width 13 height 13
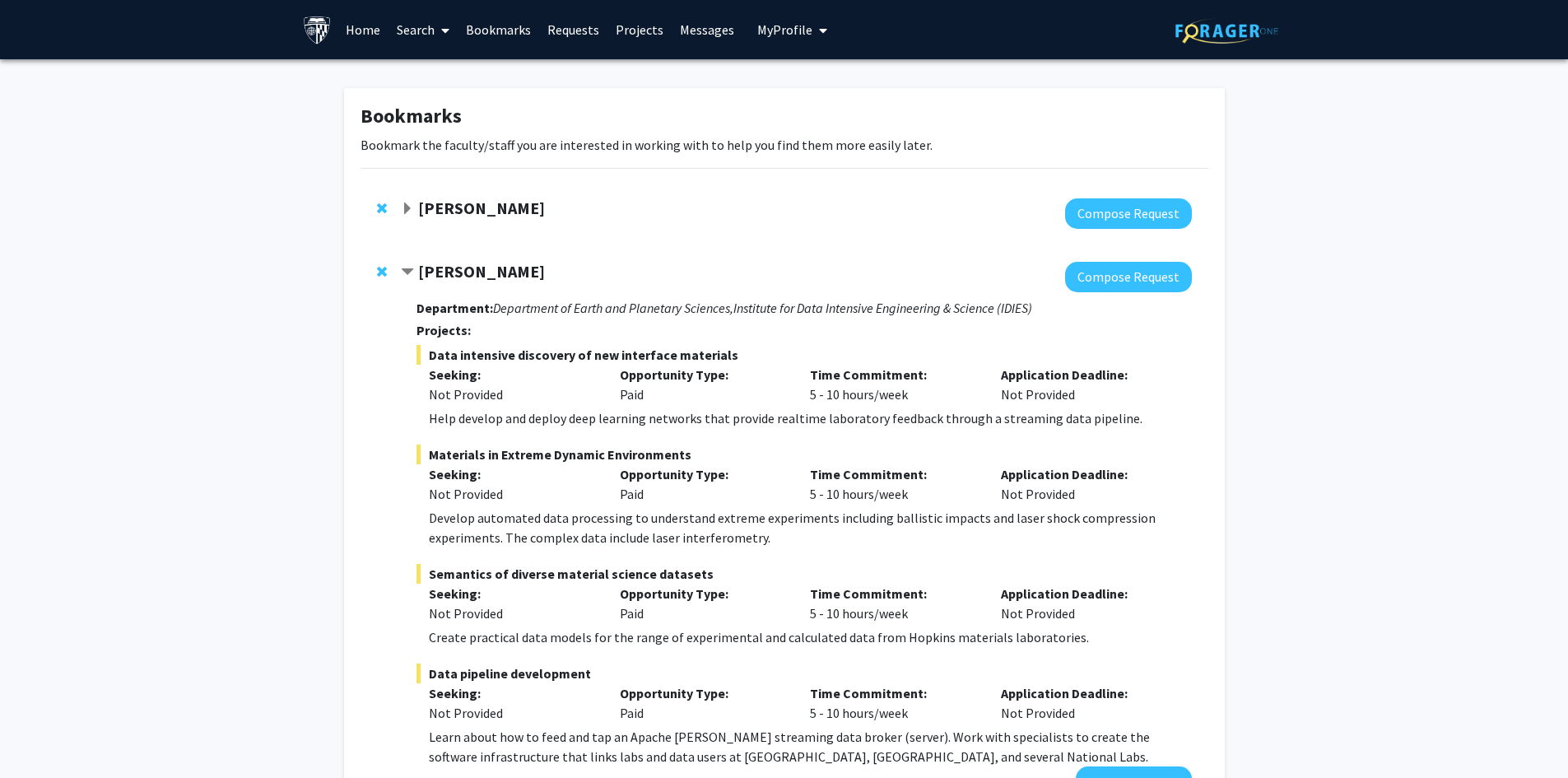
scroll to position [82, 0]
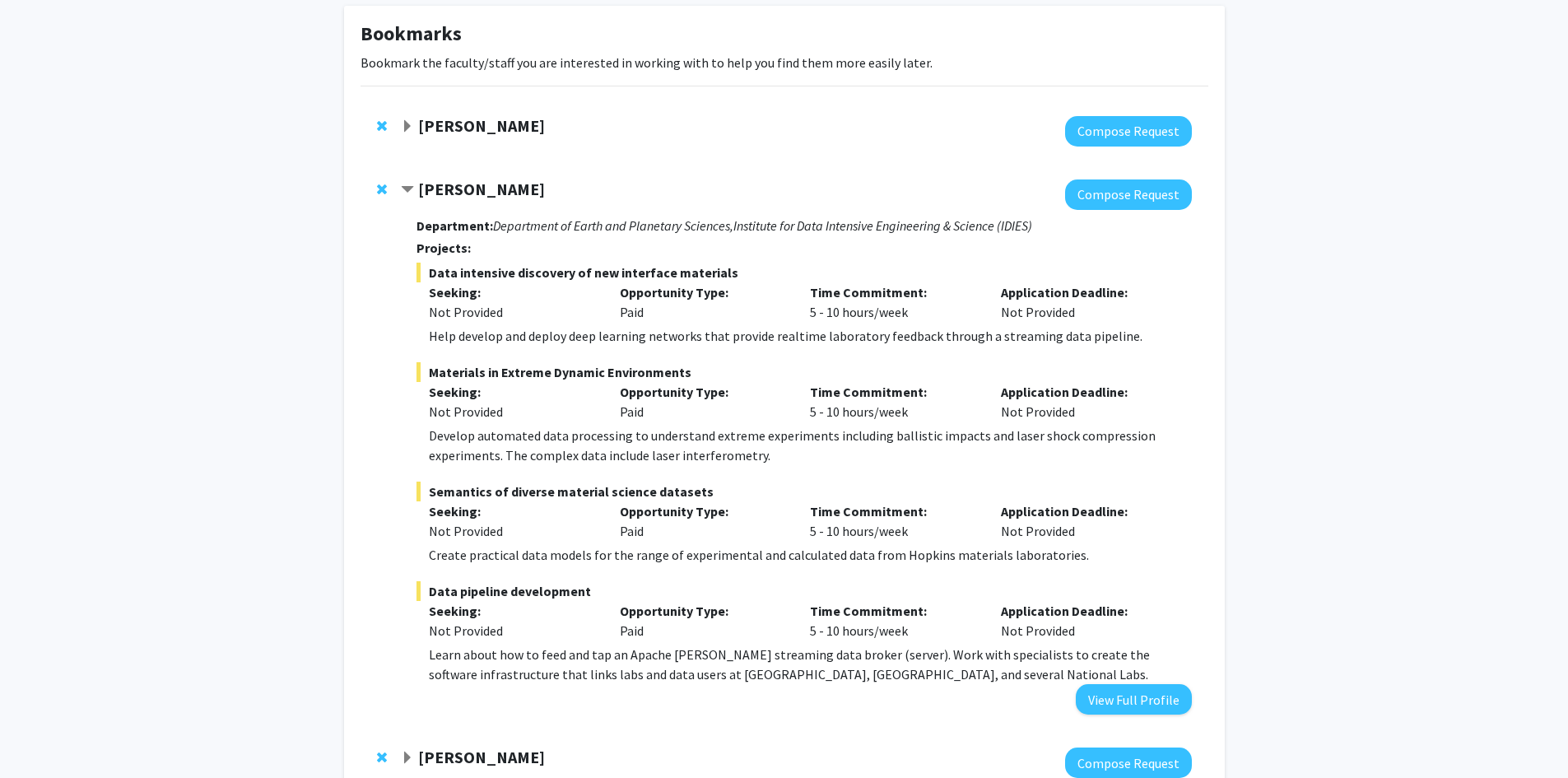
click at [377, 185] on span "Remove David Elbert from bookmarks" at bounding box center [382, 189] width 10 height 14
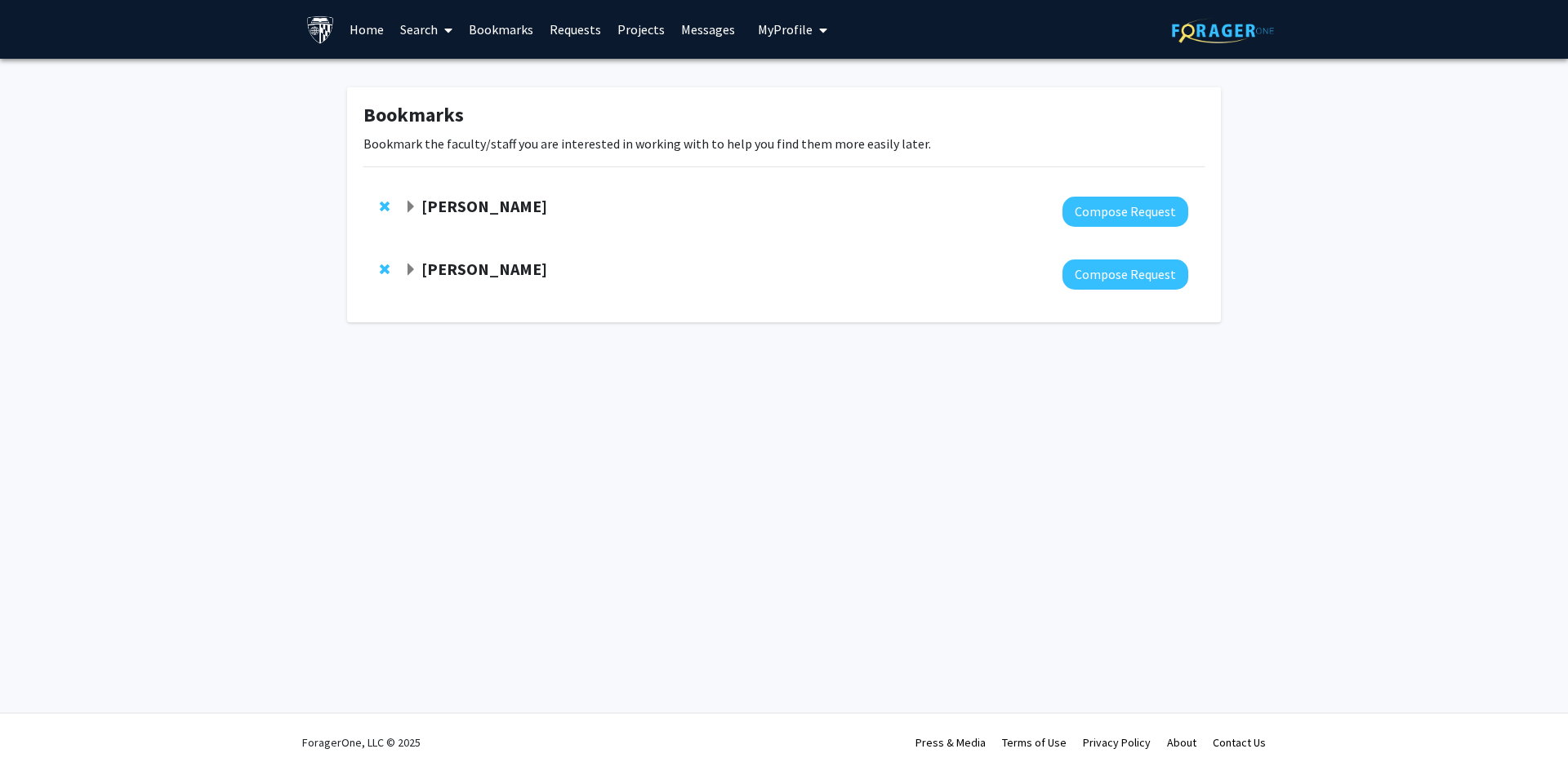
click at [404, 210] on span "Expand Daniel Khashabi Bookmark" at bounding box center [411, 208] width 13 height 13
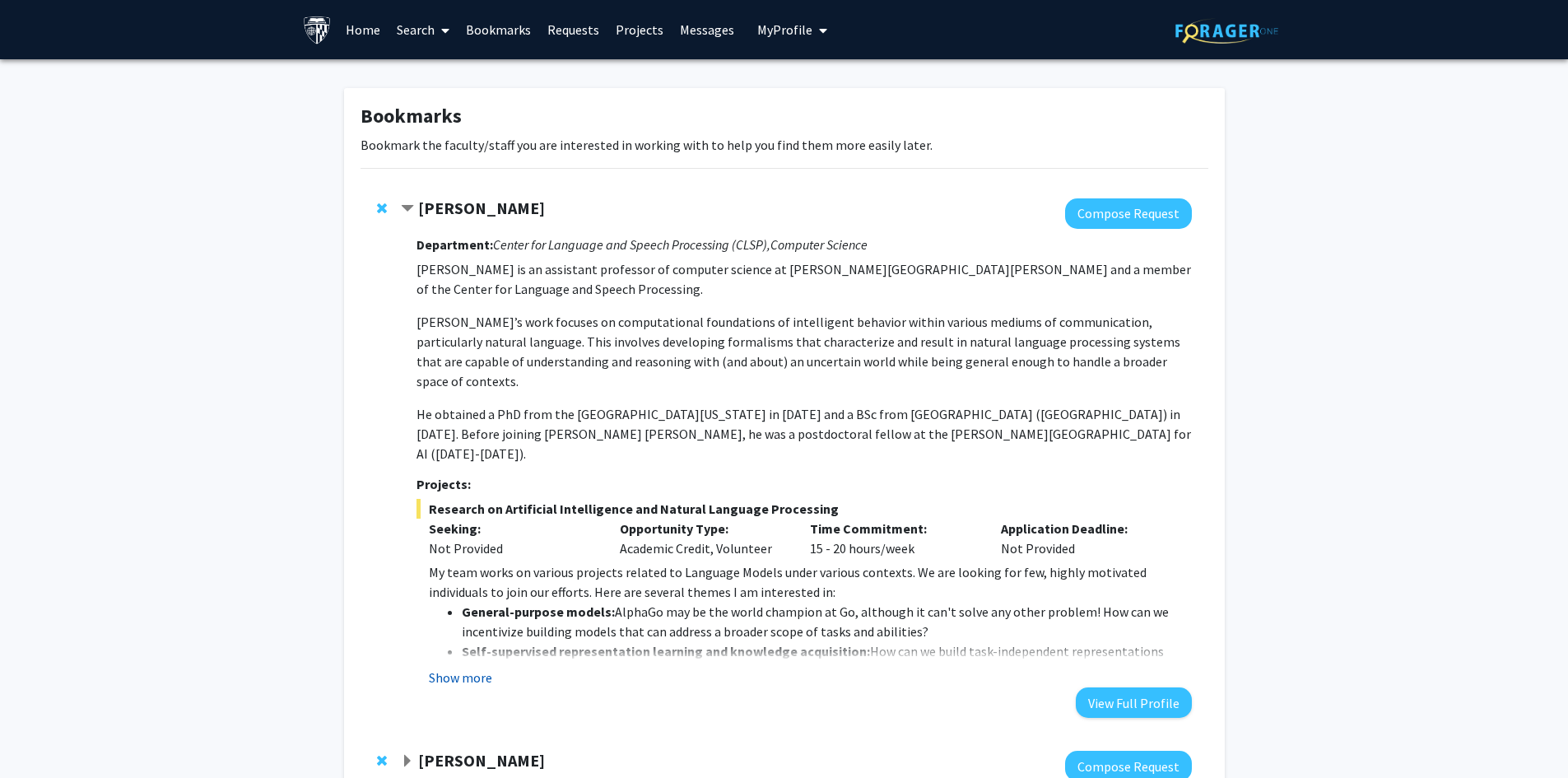
click at [484, 668] on button "Show more" at bounding box center [460, 677] width 63 height 19
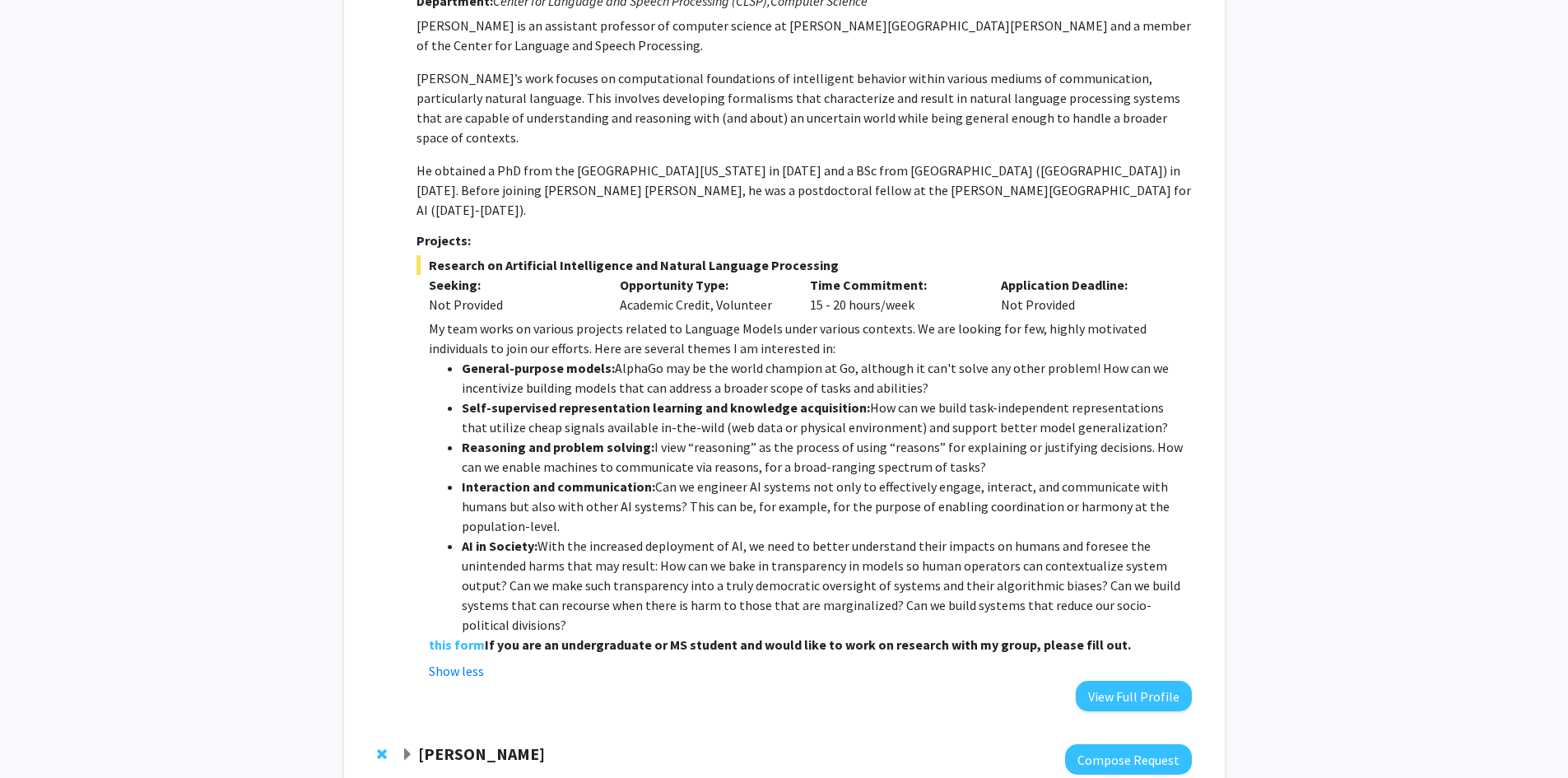
scroll to position [321, 0]
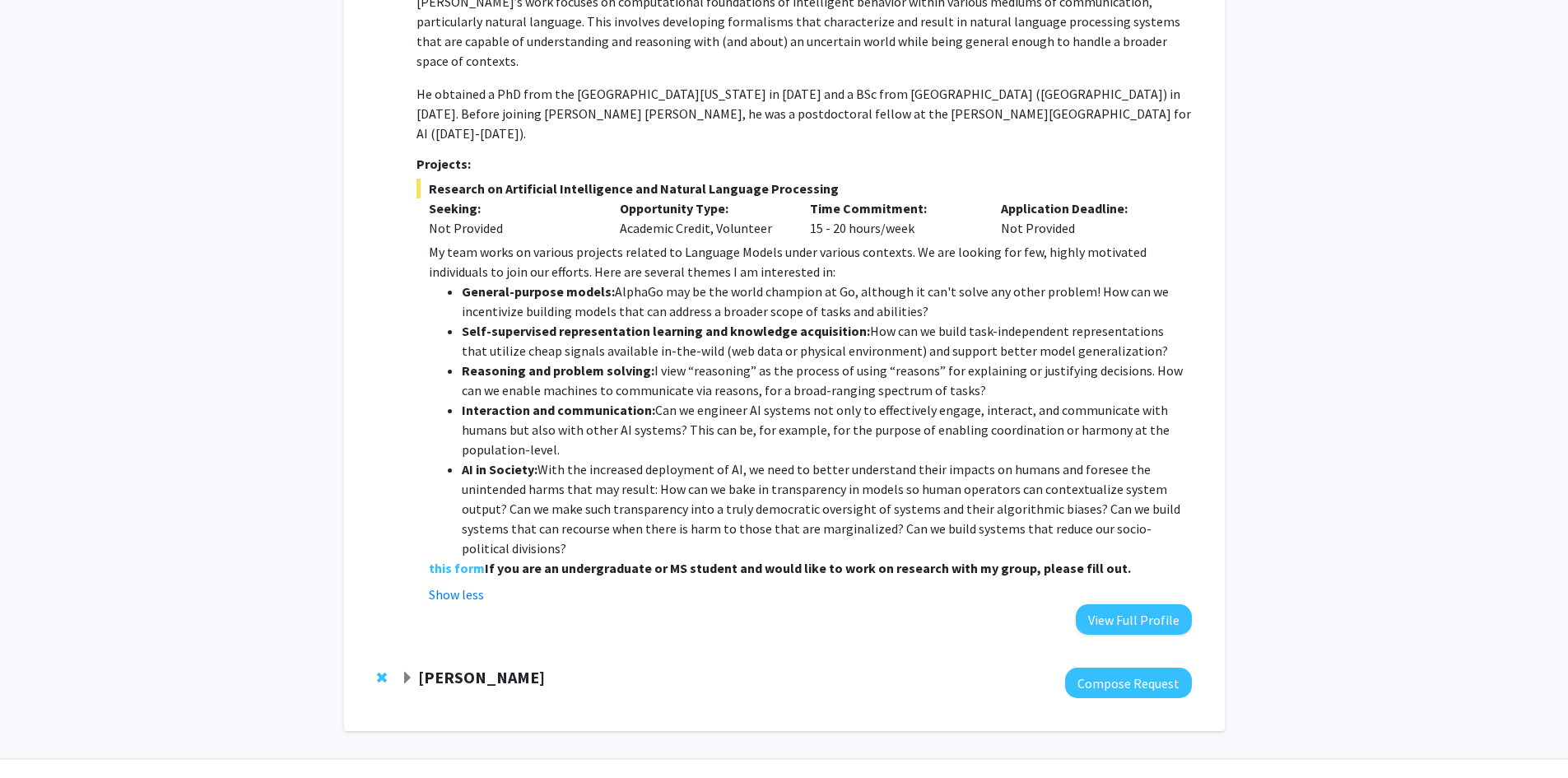
click at [414, 672] on span "Expand David Park Bookmark" at bounding box center [407, 679] width 14 height 14
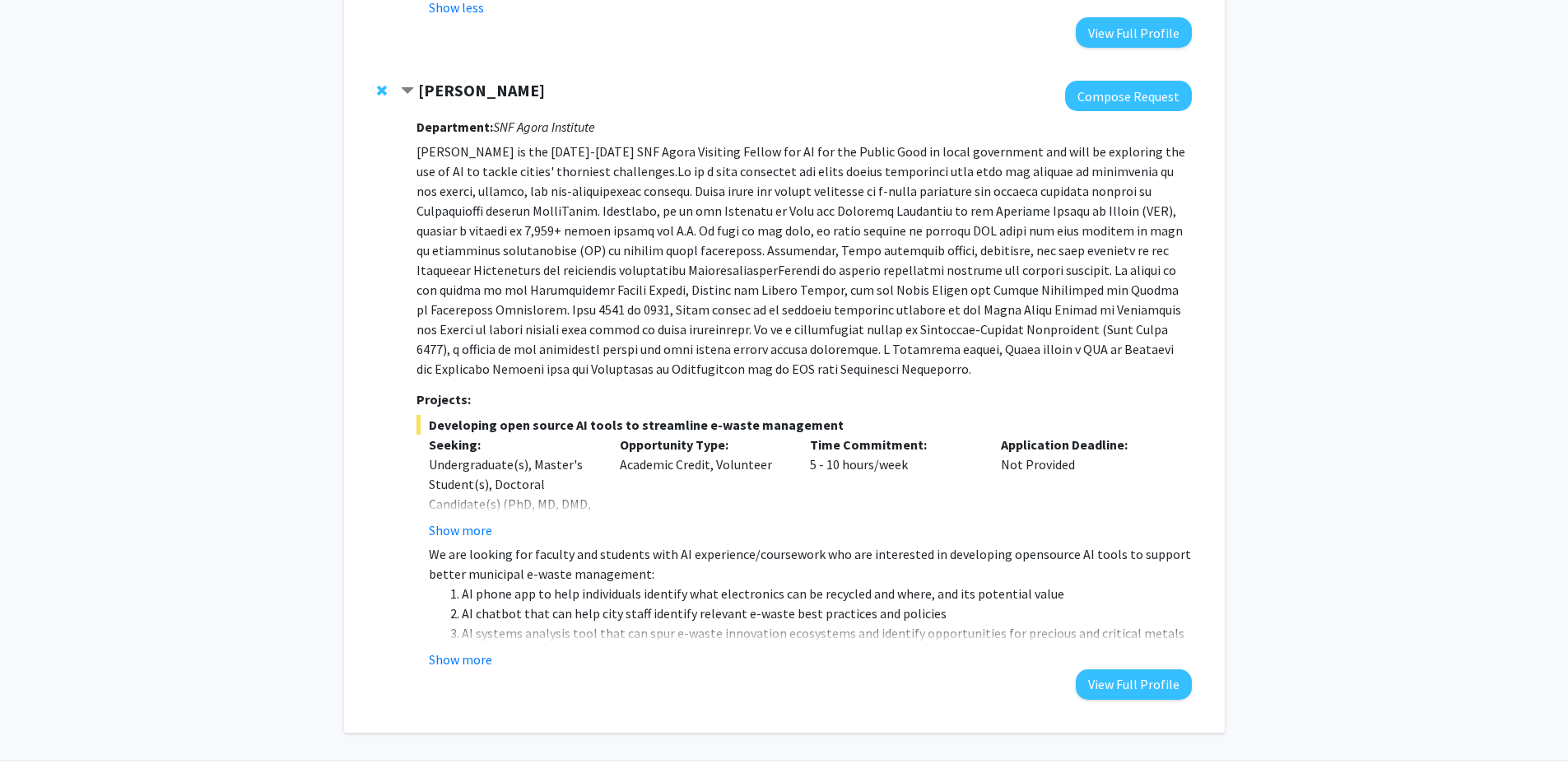
scroll to position [909, 0]
click at [470, 648] on button "Show more" at bounding box center [460, 657] width 63 height 19
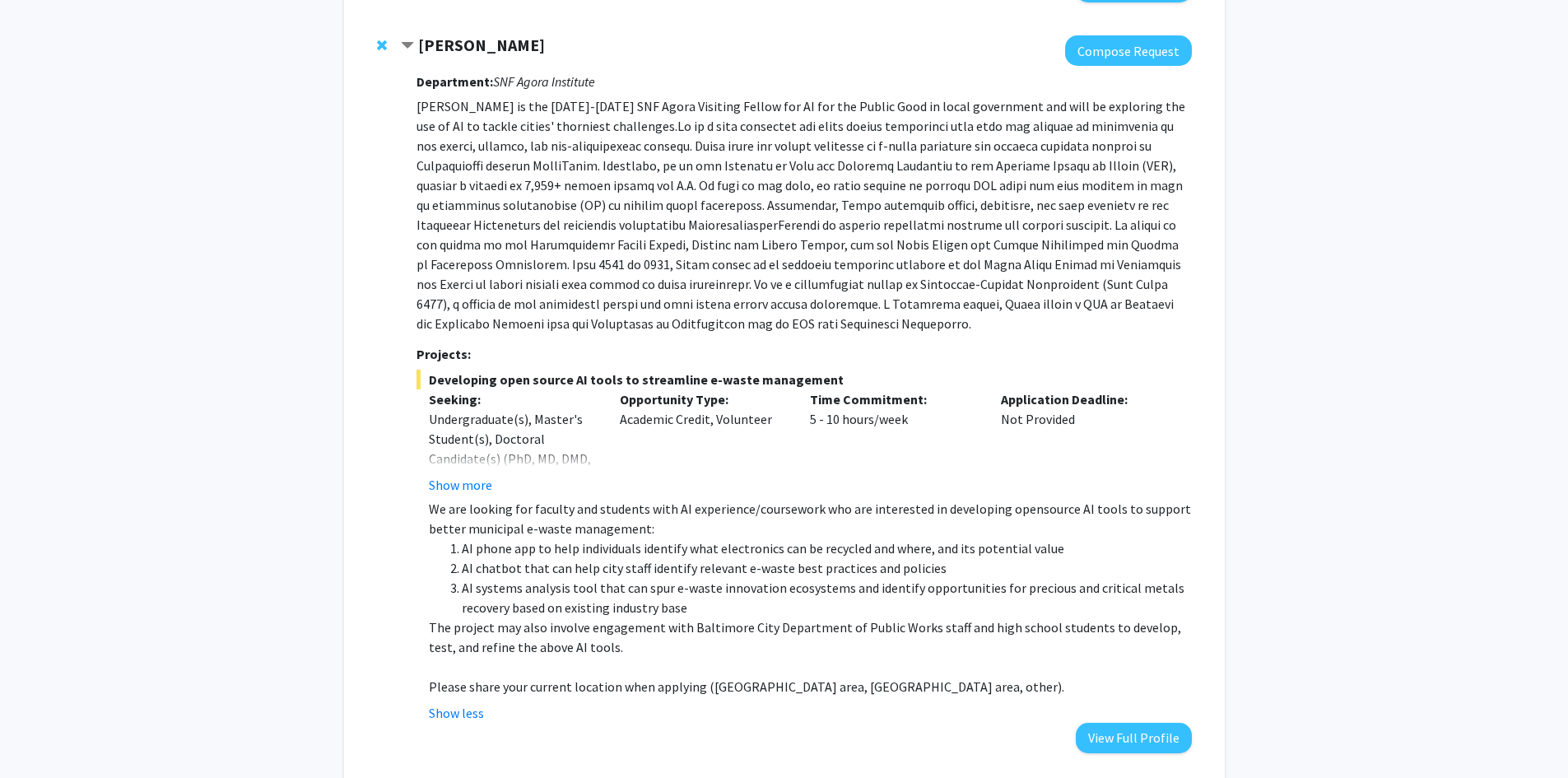
scroll to position [991, 0]
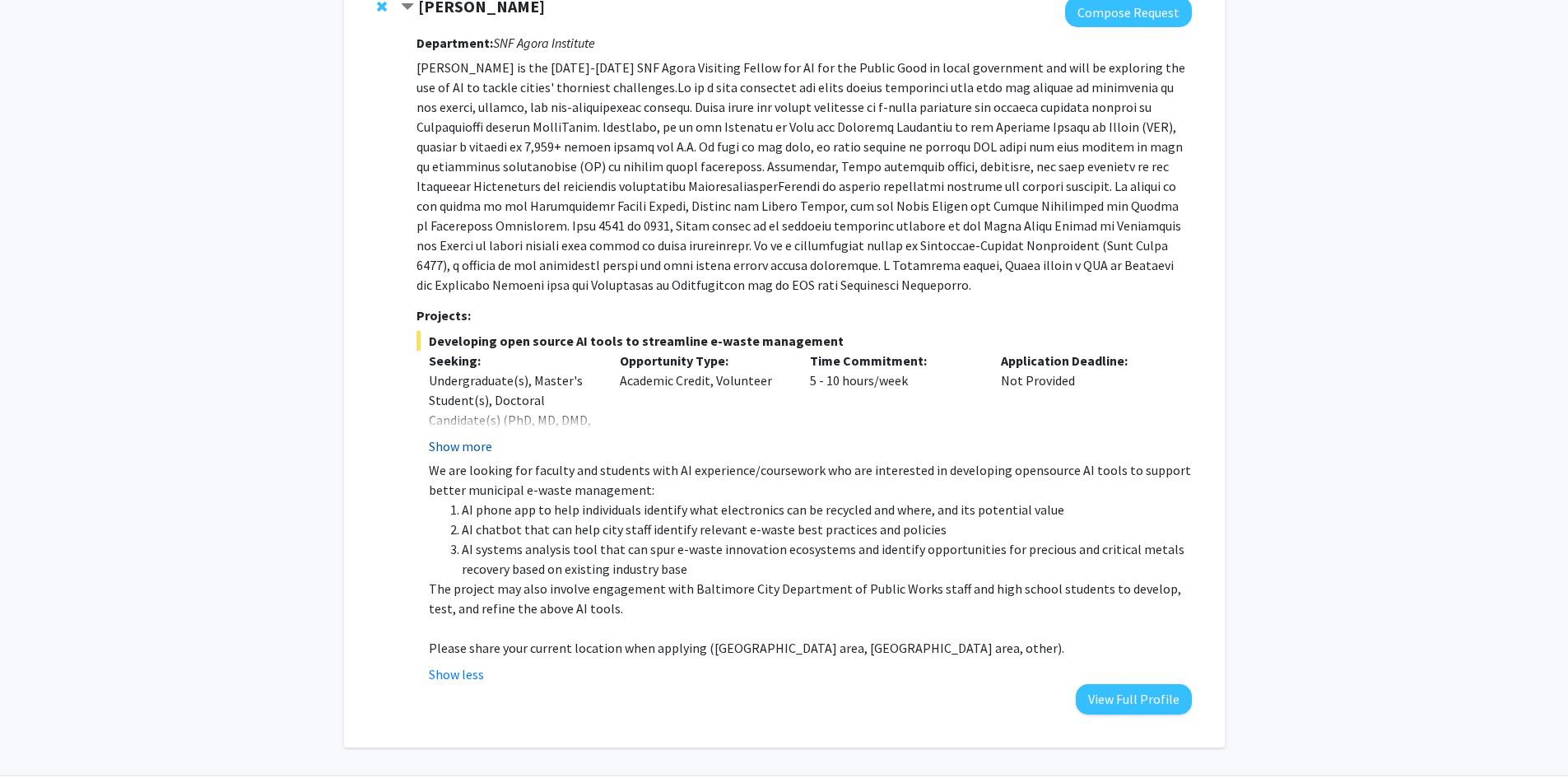
click at [446, 436] on button "Show more" at bounding box center [460, 446] width 63 height 19
